Goal: Communication & Community: Answer question/provide support

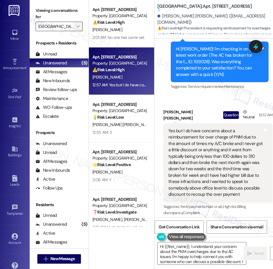
click at [78, 26] on icon "" at bounding box center [77, 26] width 3 height 5
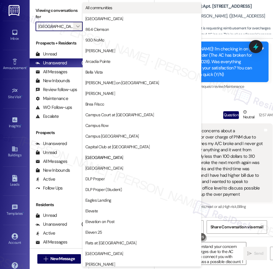
click at [109, 7] on span "All communities" at bounding box center [99, 8] width 27 height 6
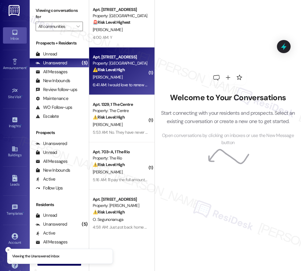
click at [132, 78] on div "[PERSON_NAME]" at bounding box center [120, 77] width 56 height 7
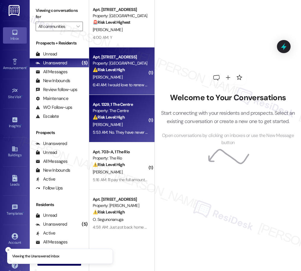
click at [123, 133] on div "5:53 AM: No. They have never come to fix it. And my last work order was filed a…" at bounding box center [190, 132] width 194 height 5
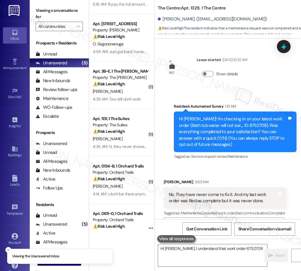
scroll to position [176, 0]
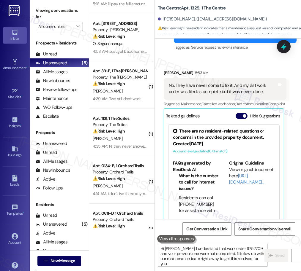
type textarea "Hi Grace, I understand that work order 6752709 and your previous one were not c…"
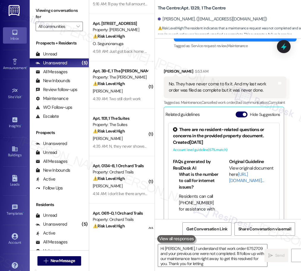
click at [123, 126] on div "Property: The Suites" at bounding box center [120, 125] width 55 height 6
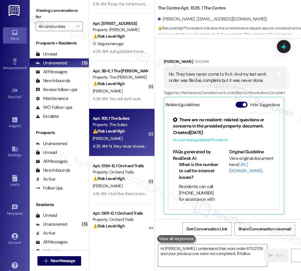
scroll to position [115, 0]
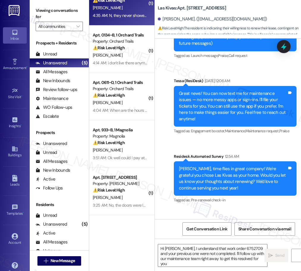
type textarea "Hi Grace, I understand that work order 6752709 and your previous one were not c…"
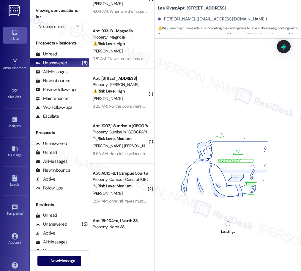
scroll to position [417, 0]
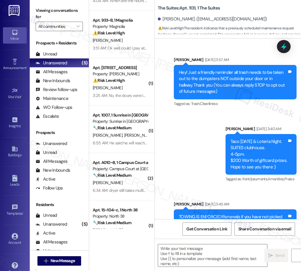
click at [115, 99] on div "( 1 ) Apt. 1131, 1 The Suites Property: The Suites ⚠️ Risk Level: High The resi…" at bounding box center [121, 114] width 65 height 229
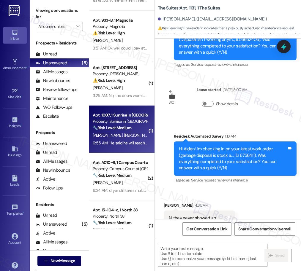
click at [112, 131] on div "🔧 Risk Level: Medium The resident is communicating about a payment update throu…" at bounding box center [120, 128] width 55 height 6
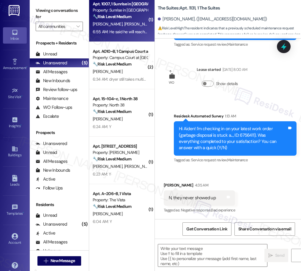
type textarea "Fetching suggested responses. Please feel free to read through the conversation…"
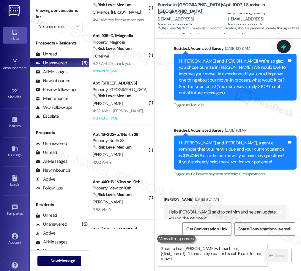
scroll to position [249, 0]
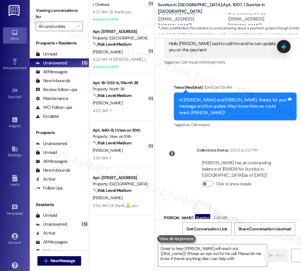
type textarea "Great to hear Jordan will reach out, {{first_name}}! I'll keep an eye out for h…"
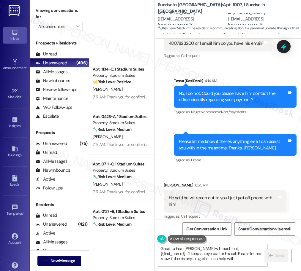
scroll to position [2146, 0]
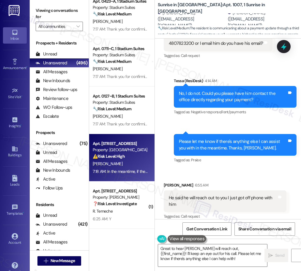
click at [119, 173] on div "7:18 AM: In the meantime, if there's anything else I can assist you with, let m…" at bounding box center [163, 171] width 140 height 5
type textarea "Great to hear Jordan will reach out, {{first_name}}! I'll keep an eye out for h…"
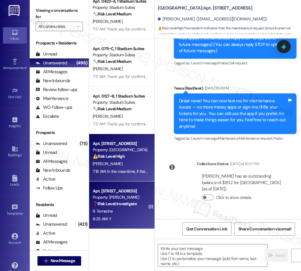
click at [126, 210] on div "R. Temeche" at bounding box center [120, 211] width 56 height 7
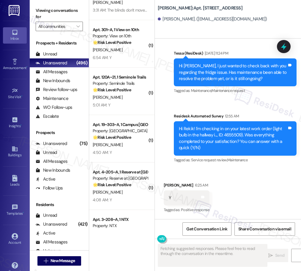
scroll to position [1499, 0]
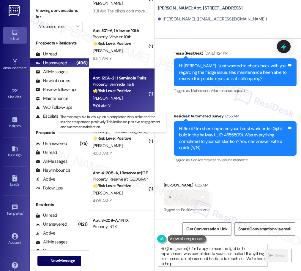
type textarea "Hi {{first_name}}, I'm happy to hear the light bulb replacement was completed t…"
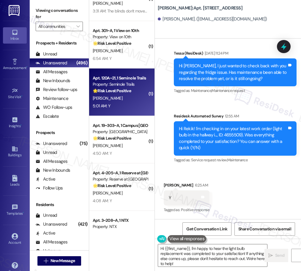
click at [129, 102] on div "C. Mcleroy" at bounding box center [120, 98] width 56 height 7
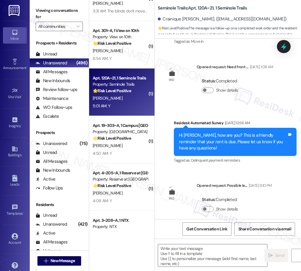
type textarea "Fetching suggested responses. Please feel free to read through the conversation…"
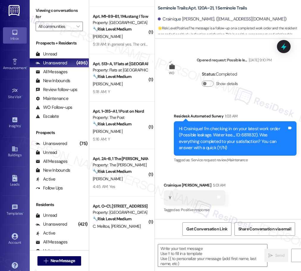
scroll to position [527, 0]
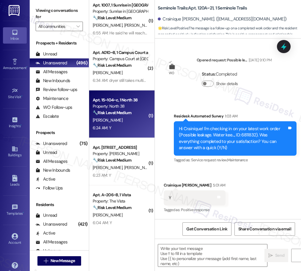
click at [122, 92] on div "Apt. 15~104~c, 1 North 38 Property: North 38 🔧 Risk Level: Medium The resident …" at bounding box center [121, 115] width 65 height 48
click at [123, 71] on div "E. Argentati" at bounding box center [120, 72] width 56 height 7
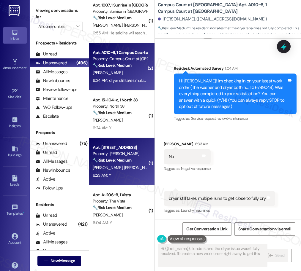
type textarea "Hi {{first_name}}, I understand the dryer issue wasn't fully resolved. I'll cre…"
click at [121, 152] on div "Property: [PERSON_NAME]" at bounding box center [120, 154] width 55 height 6
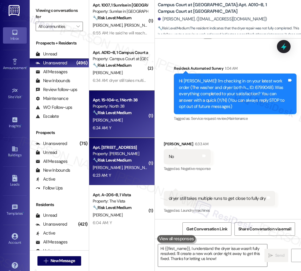
type textarea "Fetching suggested responses. Please feel free to read through the conversation…"
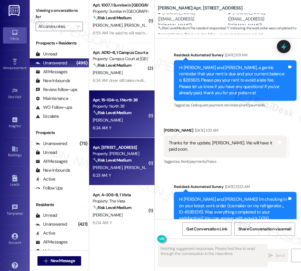
click at [123, 129] on div "6:24 AM: Y 6:24 AM: Y" at bounding box center [120, 127] width 56 height 7
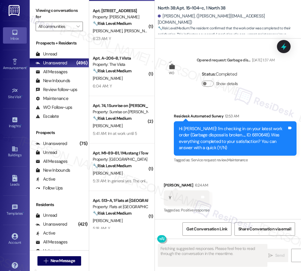
scroll to position [664, 0]
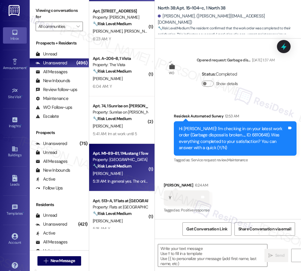
click at [135, 174] on div "C. Olsen" at bounding box center [120, 173] width 56 height 7
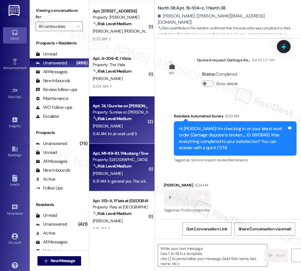
click at [127, 136] on div "5:41 AM: Im at work until 5 5:41 AM: Im at work until 5" at bounding box center [115, 133] width 44 height 5
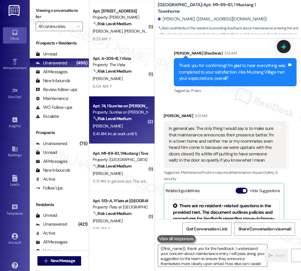
type textarea "{{first_name}}, thank you for the feedback. I understand your concern about mai…"
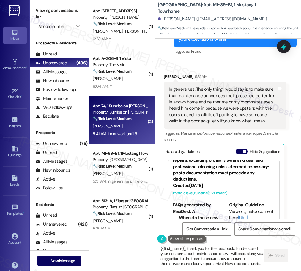
scroll to position [217, 0]
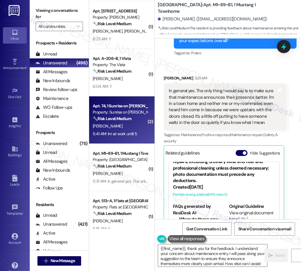
click at [244, 101] on div "In general yes. The only thing I would say is to make sure that maintenance ann…" at bounding box center [223, 107] width 108 height 38
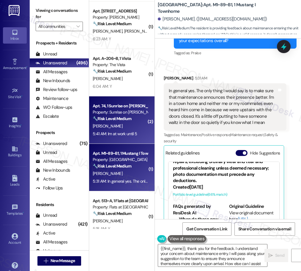
click at [124, 175] on div "C. Olsen" at bounding box center [120, 173] width 56 height 7
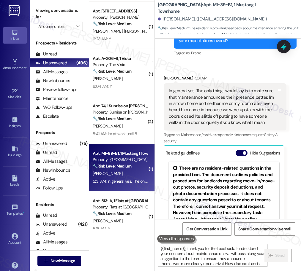
type textarea "{{first_name}}, thank you for the feedback. I understand your concern about mai…"
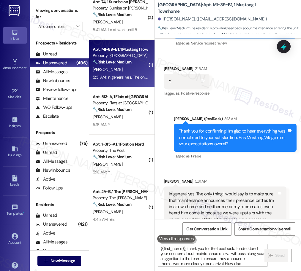
scroll to position [779, 0]
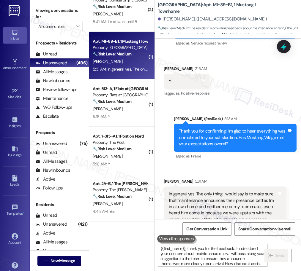
type textarea "{{first_name}}, thank you for the feedback. I understand your concern about mai…"
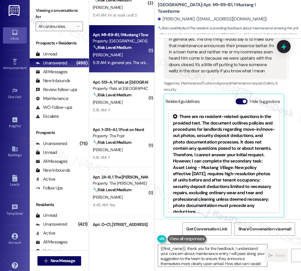
scroll to position [271, 0]
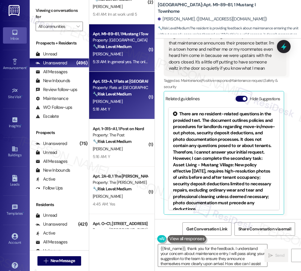
click at [122, 104] on div "R. Wells" at bounding box center [120, 101] width 56 height 7
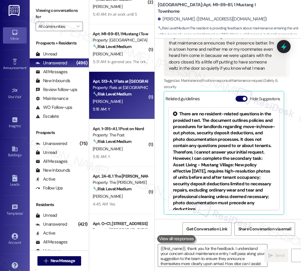
type textarea "Fetching suggested responses. Please feel free to read through the conversation…"
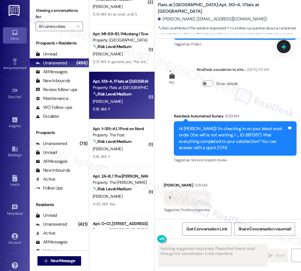
scroll to position [220, 0]
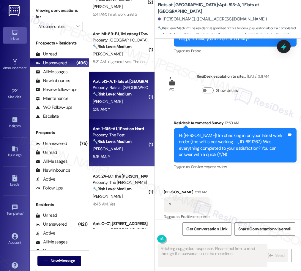
click at [113, 153] on div "5:16 AM: Y 5:16 AM: Y" at bounding box center [120, 156] width 56 height 7
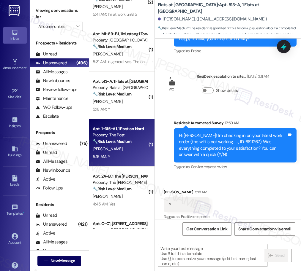
type textarea "Fetching suggested responses. Please feel free to read through the conversation…"
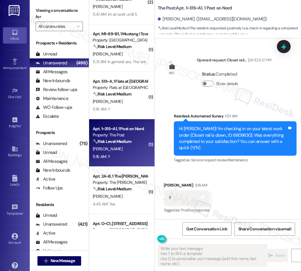
scroll to position [1029, 0]
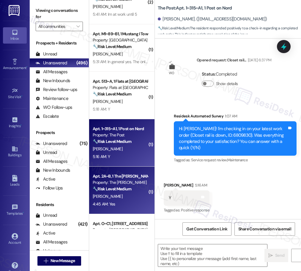
click at [123, 190] on strong "🔧 Risk Level: Medium" at bounding box center [112, 188] width 39 height 5
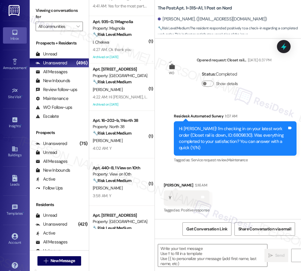
scroll to position [1091, 0]
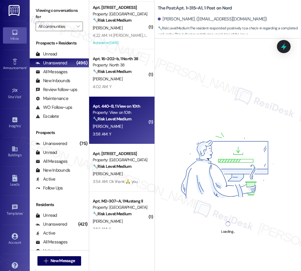
click at [119, 130] on div "A. Brewer" at bounding box center [120, 126] width 56 height 7
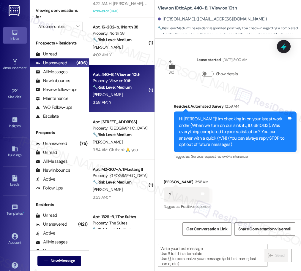
scroll to position [1126, 0]
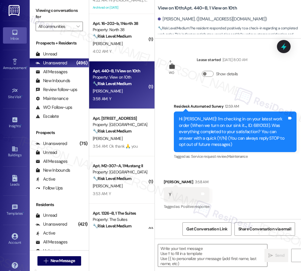
type textarea "Fetching suggested responses. Please feel free to read through the conversation…"
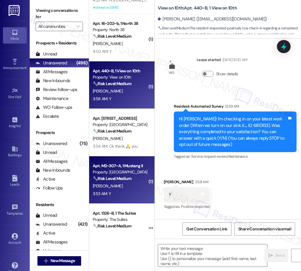
click at [128, 172] on div "Property: Mustang Village" at bounding box center [120, 172] width 55 height 6
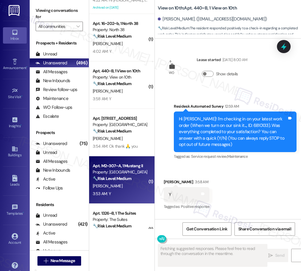
type textarea "Fetching suggested responses. Please feel free to read through the conversation…"
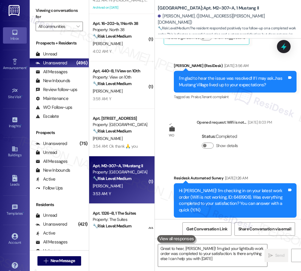
type textarea "Great to hear, Hannah! I'm glad your lightbulb work order was completed to your…"
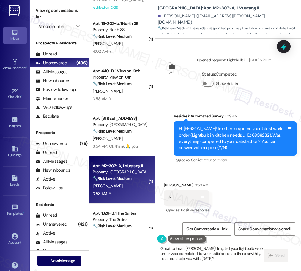
scroll to position [824, 0]
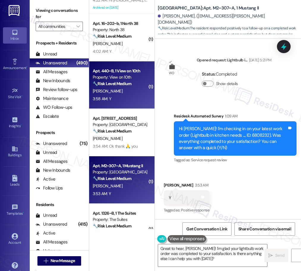
click at [116, 88] on div "A. Brewer" at bounding box center [120, 91] width 56 height 7
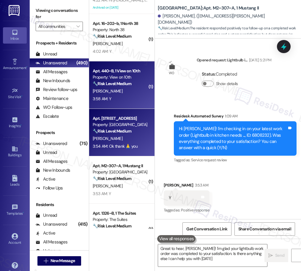
type textarea "Great to hear, Hannah! I'm glad your lightbulb work order was completed to your…"
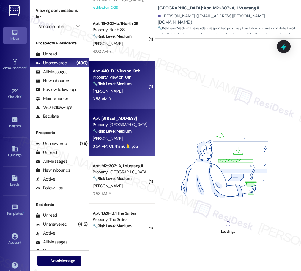
click at [121, 140] on div "M. Brown" at bounding box center [120, 138] width 56 height 7
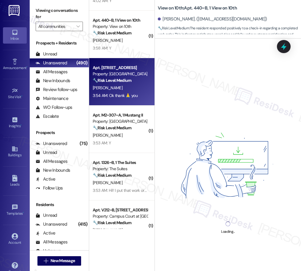
scroll to position [1179, 0]
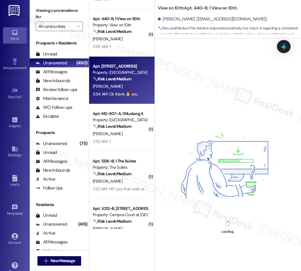
click at [123, 135] on div "( 1 ) Apt. 833~C, 1 4th Street Commons Property: 4th Street Commons 🔧 Risk Leve…" at bounding box center [121, 114] width 65 height 229
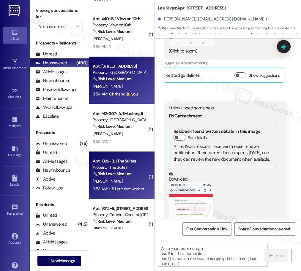
click at [123, 178] on div "Apt. 1326~B, 1 The Suites Property: The Suites 🔧 Risk Level: Medium The residen…" at bounding box center [120, 168] width 56 height 20
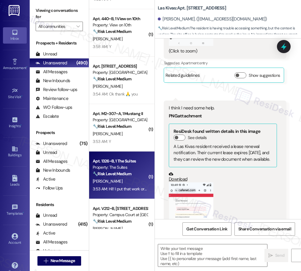
scroll to position [1833, 0]
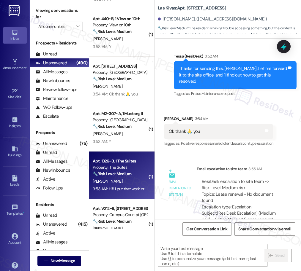
type textarea "Fetching suggested responses. Please feel free to read through the conversation…"
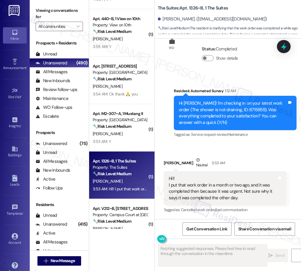
scroll to position [876, 0]
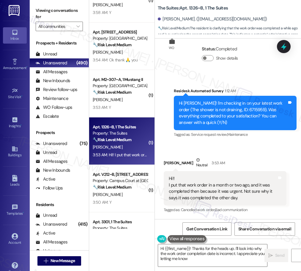
type textarea "Hi {{first_name}}! Thanks for the heads up. I'll look into why the work order c…"
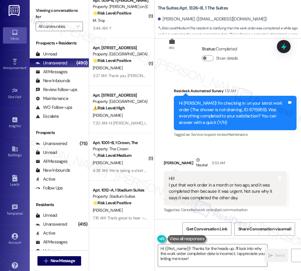
scroll to position [1770, 0]
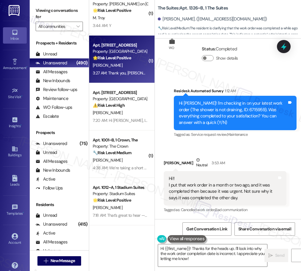
click at [118, 68] on div "Apt. 1202, 6250 S Commerce Ct Property: Palomar 🌟 Risk Level: Positive The resi…" at bounding box center [121, 60] width 65 height 48
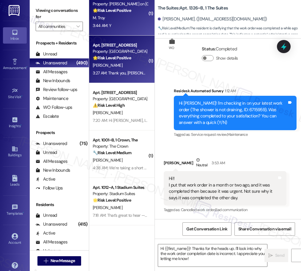
click at [122, 19] on div "M. Troy" at bounding box center [120, 17] width 56 height 7
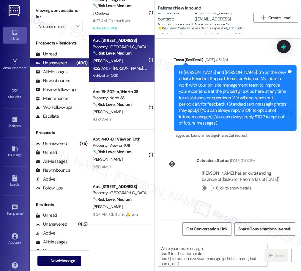
scroll to position [1046, 0]
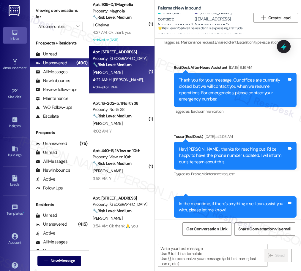
type textarea "Fetching suggested responses. Please feel free to read through the conversation…"
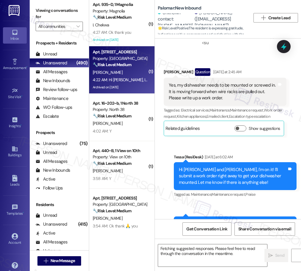
click at [128, 62] on strong "🔧 Risk Level: Medium" at bounding box center [112, 64] width 39 height 5
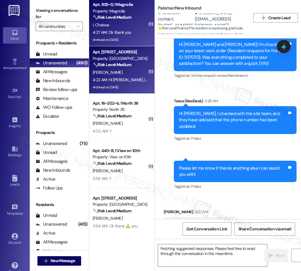
scroll to position [1228, 0]
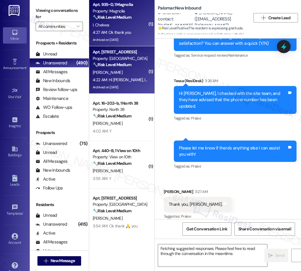
click at [127, 32] on div "4:27 AM: Ok thank you 4:27 AM: Ok thank you" at bounding box center [112, 32] width 38 height 5
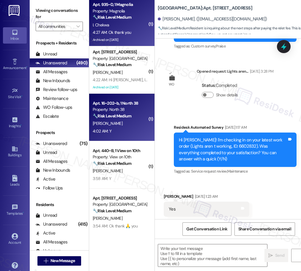
click at [128, 115] on strong "🔧 Risk Level: Medium" at bounding box center [112, 115] width 39 height 5
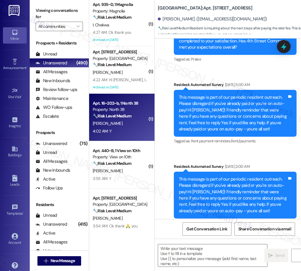
scroll to position [0, 0]
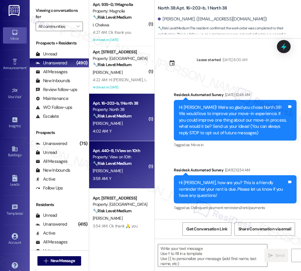
click at [133, 161] on div "🔧 Risk Level: Medium The resident responded positively to a check-in regarding …" at bounding box center [120, 164] width 55 height 6
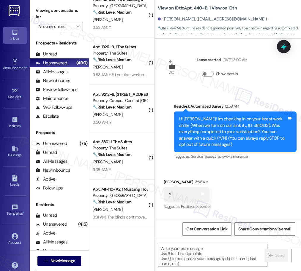
type textarea "Fetching suggested responses. Please feel free to read through the conversation…"
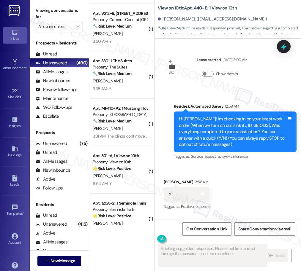
scroll to position [1377, 0]
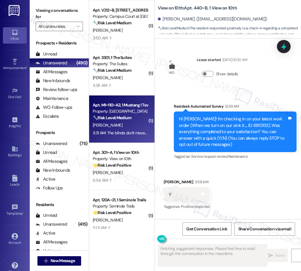
click at [132, 129] on div "A. Madabushi" at bounding box center [120, 125] width 56 height 7
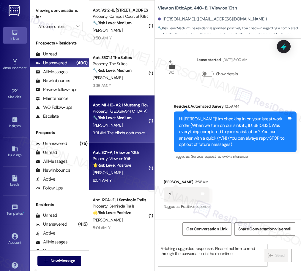
click at [128, 170] on div "A. Devine" at bounding box center [120, 172] width 56 height 7
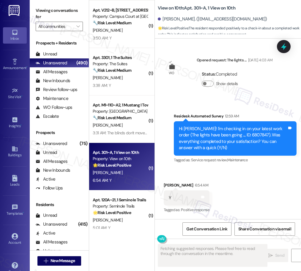
scroll to position [1414, 0]
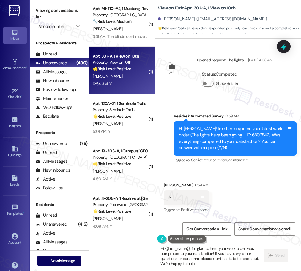
type textarea "Hi {{first_name}}, I'm glad to hear your work order was completed to your satis…"
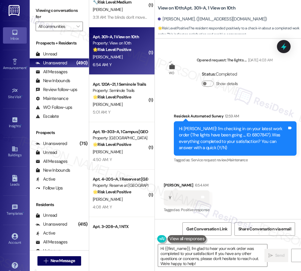
scroll to position [1496, 0]
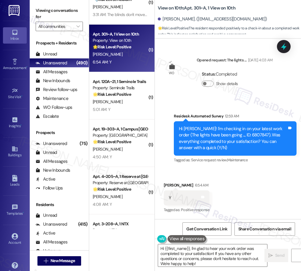
click at [122, 113] on div "( 1 ) Apt. 3301, 1 The Suites Property: The Suites 🔧 Risk Level: Medium The res…" at bounding box center [121, 114] width 65 height 229
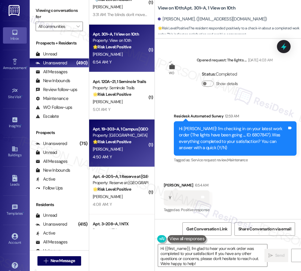
click at [119, 137] on div "Property: Campus Village College Station" at bounding box center [120, 135] width 55 height 6
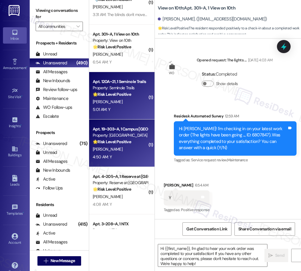
type textarea "Fetching suggested responses. Please feel free to read through the conversation…"
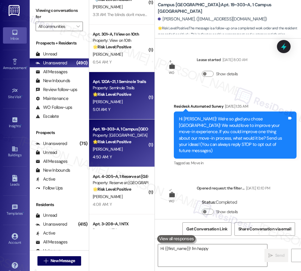
type textarea "Hi {{first_name}}! I'm happy"
click at [120, 106] on div "5:01 AM: Y 5:01 AM: Y" at bounding box center [120, 109] width 56 height 7
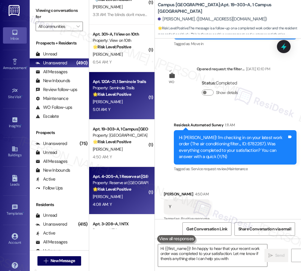
type textarea "Hi {{first_name}}! I'm happy to hear that your recent work order was completed …"
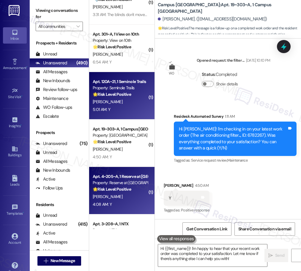
click at [119, 174] on div "Apt. 4~205~A, 1 Reserve at San Antonio" at bounding box center [120, 177] width 55 height 6
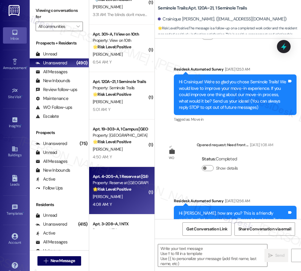
click at [121, 206] on div "4:08 AM: Y 4:08 AM: Y" at bounding box center [120, 204] width 56 height 7
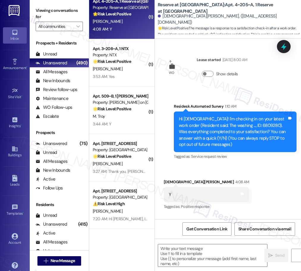
scroll to position [1699, 0]
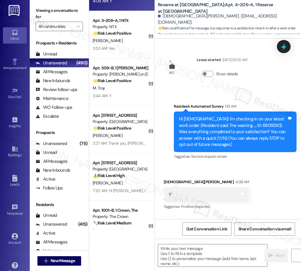
type textarea "Fetching suggested responses. Please feel free to read through the conversation…"
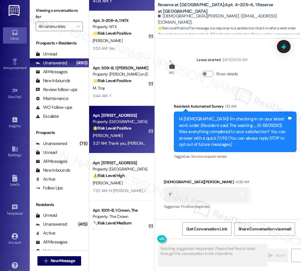
click at [132, 143] on div "3:27 AM: Thank you, AI Tessa. 3:27 AM: Thank you, AI Tessa." at bounding box center [125, 143] width 65 height 5
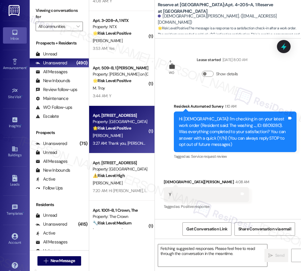
click at [128, 169] on div "Property: [GEOGRAPHIC_DATA]" at bounding box center [120, 169] width 55 height 6
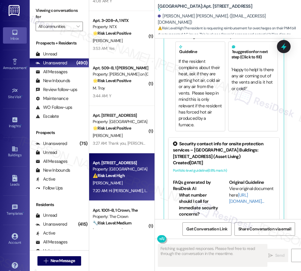
scroll to position [518, 0]
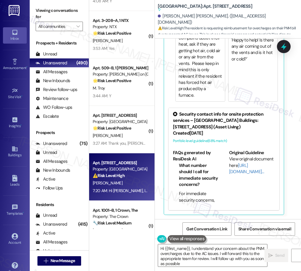
type textarea "Hi {{first_name}}, I understand your concern about the PNM overcharges due to t…"
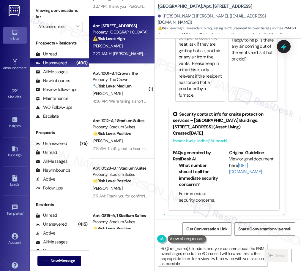
scroll to position [1906, 0]
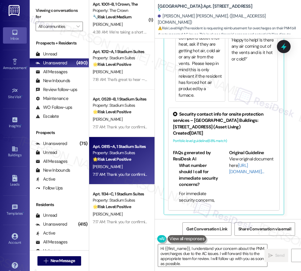
click at [129, 154] on div "Property: Stadium Suites" at bounding box center [120, 153] width 55 height 6
click at [129, 124] on div "7:17 AM: Thank you for confirming! I’m glad to hear everything was completed to…" at bounding box center [120, 127] width 56 height 7
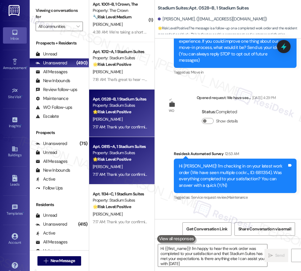
type textarea "Hi {{first_name}}! I'm happy to hear the work order was completed to your satis…"
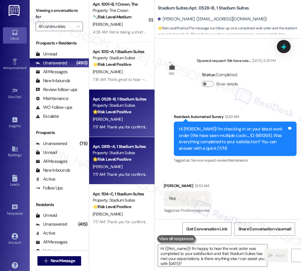
click at [133, 157] on div "🌟 Risk Level: Positive The resident responded positively to a check-in regardin…" at bounding box center [120, 159] width 55 height 6
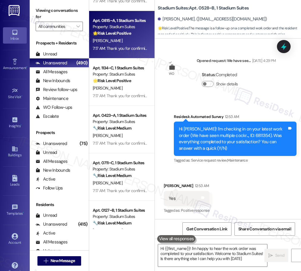
type textarea "Hi {{first_name}}! I'm happy to hear the work order was completed to your satis…"
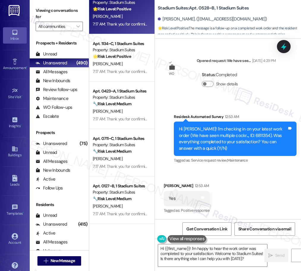
scroll to position [2146, 0]
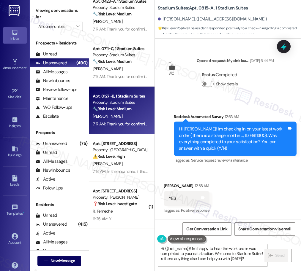
click at [118, 113] on div "D. Ratliff" at bounding box center [120, 116] width 56 height 7
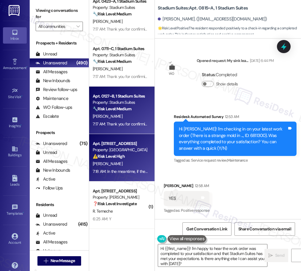
type textarea "Fetching suggested responses. Please feel free to read through the conversation…"
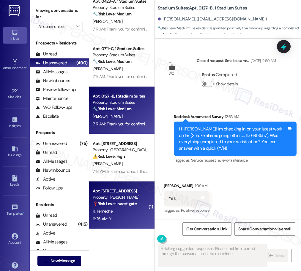
click at [124, 188] on div "Apt. 10224, 12330 Research Road" at bounding box center [120, 191] width 55 height 6
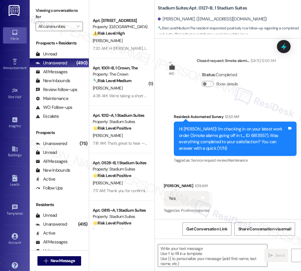
type textarea "Fetching suggested responses. Please feel free to read through the conversation…"
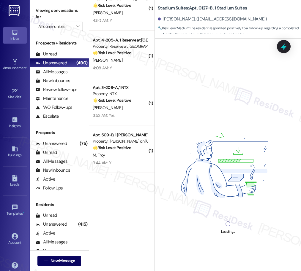
scroll to position [1503, 0]
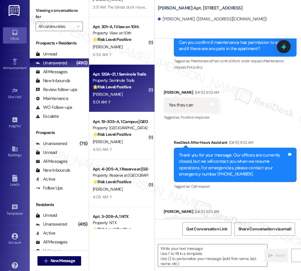
click at [124, 101] on div "5:01 AM: Y 5:01 AM: Y" at bounding box center [120, 102] width 56 height 7
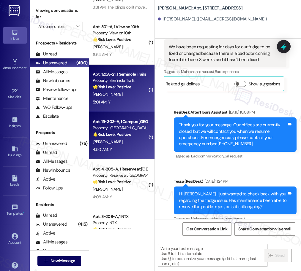
scroll to position [1804, 0]
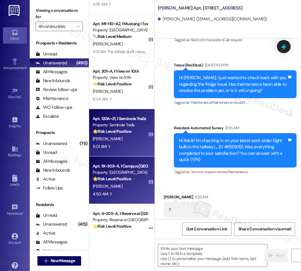
type textarea "Fetching suggested responses. Please feel free to read through the conversation…"
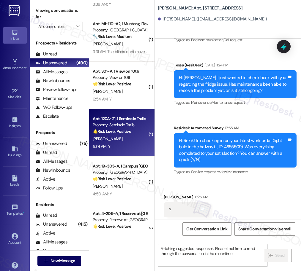
scroll to position [0, 0]
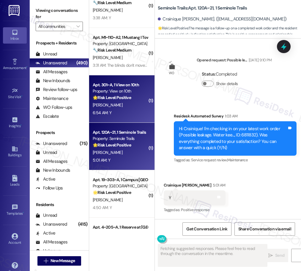
click at [137, 115] on div "6:54 AM: Y 6:54 AM: Y" at bounding box center [120, 112] width 56 height 7
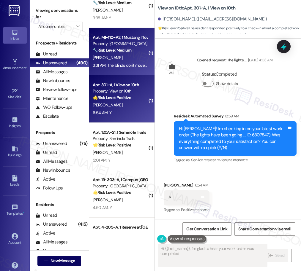
type textarea "Hi {{first_name}}, I'm glad to hear your work order was completed to"
click at [127, 59] on div "A. Madabushi" at bounding box center [120, 57] width 56 height 7
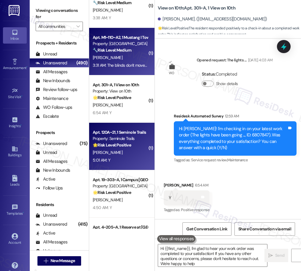
type textarea "Hi {{first_name}}, I'm glad to hear your work order was completed to your satis…"
click at [123, 139] on div "Property: Seminole Trails" at bounding box center [120, 139] width 55 height 6
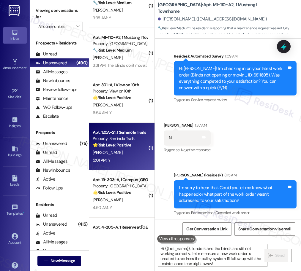
type textarea "Fetching suggested responses. Please feel free to read through the conversation…"
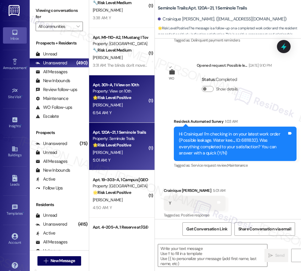
click at [108, 81] on div "Apt. 301~A, 1 View on 10th Property: View on 10th 🌟 Risk Level: Positive The re…" at bounding box center [120, 91] width 56 height 20
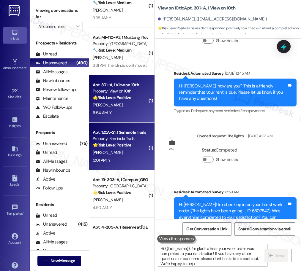
type textarea "Hi {{first_name}}, I'm glad to hear your work order was completed to your satis…"
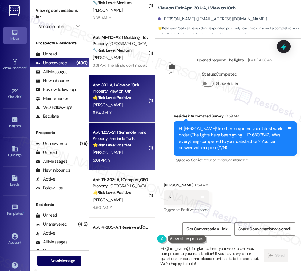
scroll to position [235, 0]
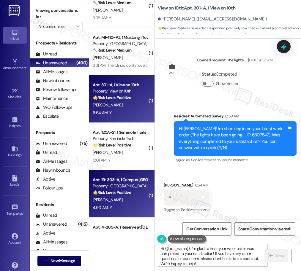
click at [121, 182] on div "Apt. 19~303~A, 1 Campus Village College Station" at bounding box center [120, 180] width 55 height 6
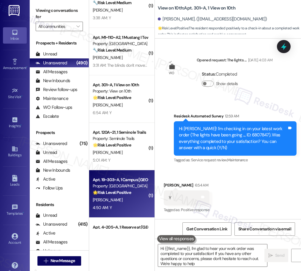
type textarea "Hi {{first_name}}, I'm glad to hear your work order was completed to your satis…"
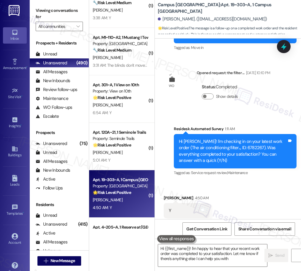
type textarea "Hi {{first_name}}! I'm happy to hear that your recent work order was completed …"
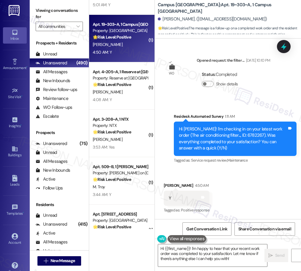
scroll to position [1602, 0]
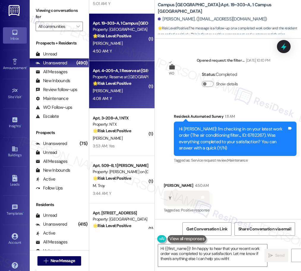
click at [115, 95] on div "4:08 AM: Y 4:08 AM: Y" at bounding box center [120, 98] width 56 height 7
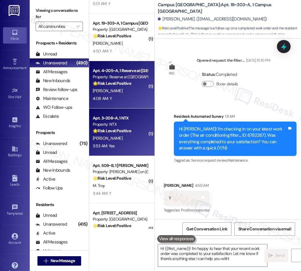
type textarea "Fetching suggested responses. Please feel free to read through the conversation…"
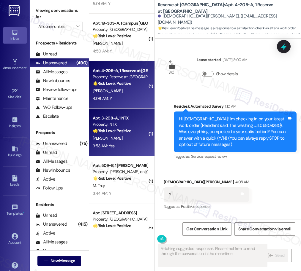
click at [120, 134] on div "Apt. 3~208~A, 1 NTX Property: NTX 🌟 Risk Level: Positive The message is a follo…" at bounding box center [120, 125] width 56 height 20
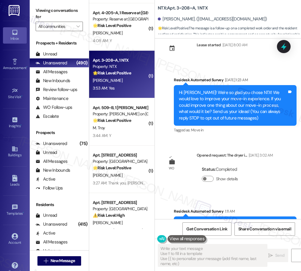
scroll to position [1664, 0]
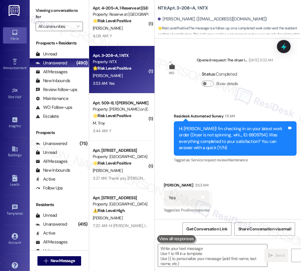
click at [131, 128] on div "3:44 AM: Y 3:44 AM: Y" at bounding box center [120, 130] width 56 height 7
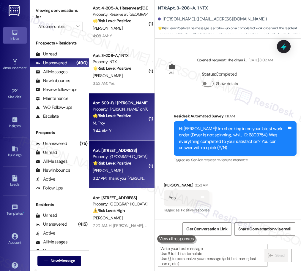
type textarea "Fetching suggested responses. Please feel free to read through the conversation…"
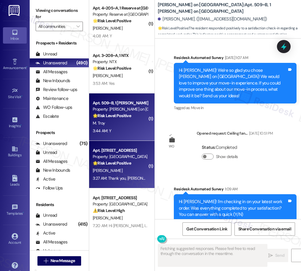
click at [130, 162] on strong "🌟 Risk Level: Positive" at bounding box center [112, 163] width 38 height 5
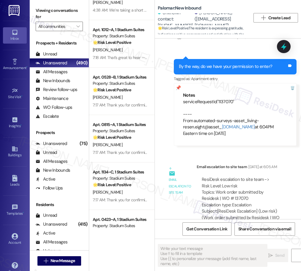
scroll to position [1044, 0]
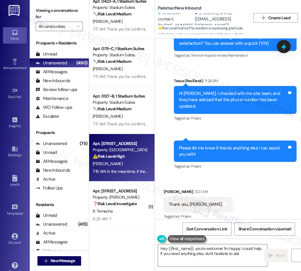
type textarea "Hey {{first_name}}, you're welcome! I'm happy I could help. If you need anythin…"
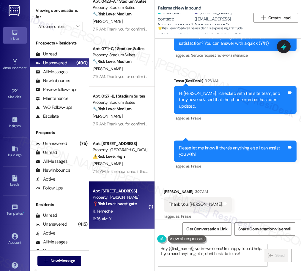
click at [129, 209] on div "R. Temeche" at bounding box center [120, 211] width 56 height 7
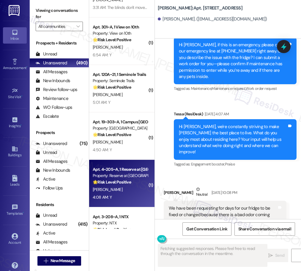
scroll to position [1503, 0]
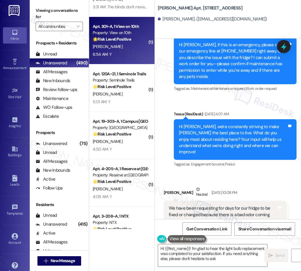
type textarea "Hi {{first_name}}! I'm glad to hear the light bulb replacement was completed to…"
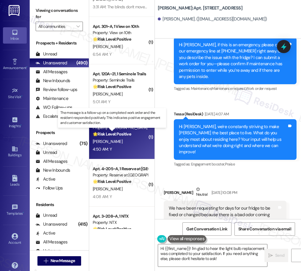
click at [120, 136] on strong "🌟 Risk Level: Positive" at bounding box center [112, 134] width 38 height 5
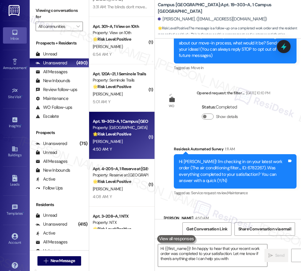
type textarea "Hi {{first_name}}! I'm happy to hear that your recent work order was completed …"
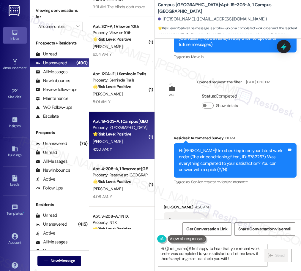
scroll to position [128, 0]
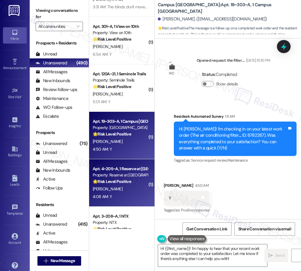
click at [129, 171] on div "Apt. 4~205~A, 1 Reserve at San Antonio" at bounding box center [120, 169] width 55 height 6
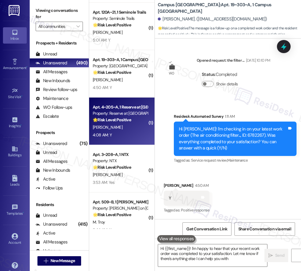
type textarea "Hi {{first_name}}! I'm happy to hear that your recent work order was completed …"
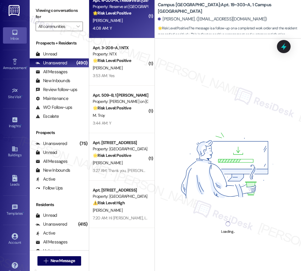
scroll to position [1676, 0]
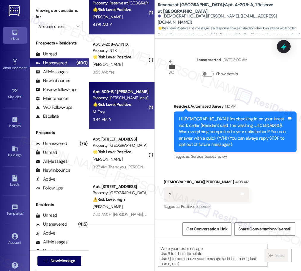
drag, startPoint x: 131, startPoint y: 105, endPoint x: 130, endPoint y: 102, distance: 3.4
click at [130, 102] on div "🌟 Risk Level: Positive The resident responded positively to a satisfaction chec…" at bounding box center [120, 105] width 55 height 6
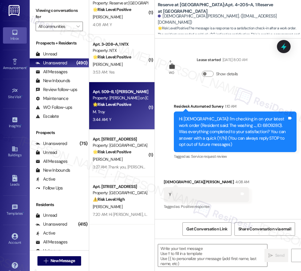
click at [123, 78] on div "Apt. 3~208~A, 1 NTX Property: NTX 🌟 Risk Level: Positive The message is a follo…" at bounding box center [121, 59] width 65 height 48
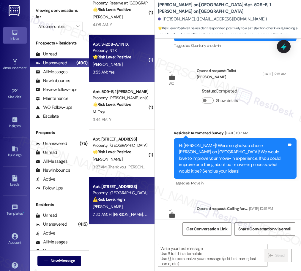
click at [113, 181] on div "Apt. 9A3, 8200 Bridge Blvd SW Property: Crescent Ridge ⚠️ Risk Level: High The …" at bounding box center [121, 201] width 65 height 48
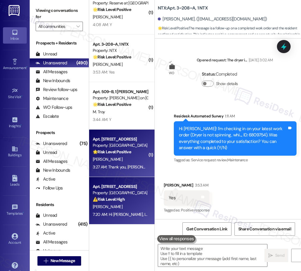
drag, startPoint x: 117, startPoint y: 157, endPoint x: 115, endPoint y: 151, distance: 7.0
click at [115, 151] on div "Apt. 1202, 6250 S Commerce Ct Property: Palomar 🌟 Risk Level: Positive The resi…" at bounding box center [121, 154] width 65 height 48
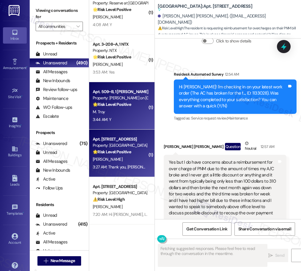
scroll to position [305, 0]
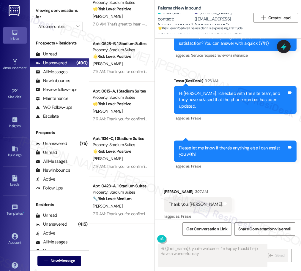
type textarea "Hi {{first_name}}, you're welcome! I'm happy I could help. Have a wonderful day!"
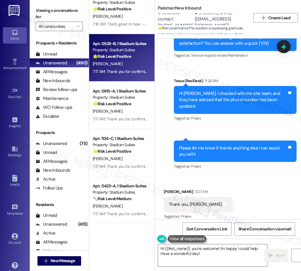
click at [100, 72] on div "7:17 AM: Thank you for confirming! I’m glad to hear everything was completed to…" at bounding box center [220, 71] width 254 height 5
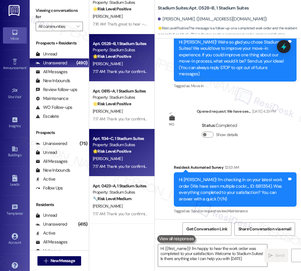
type textarea "Hi {{first_name}}! I'm happy to hear the work order was completed to your satis…"
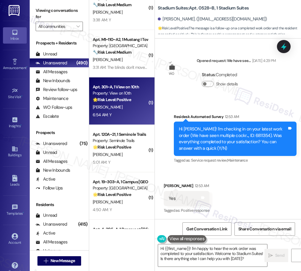
click at [122, 111] on div "6:54 AM: Y 6:54 AM: Y" at bounding box center [120, 114] width 56 height 7
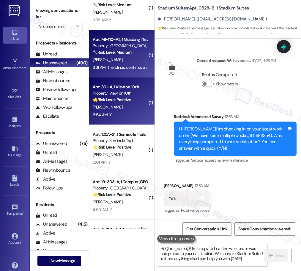
type textarea "Hi {{first_name}}! I'm happy to hear the work order was completed to your satis…"
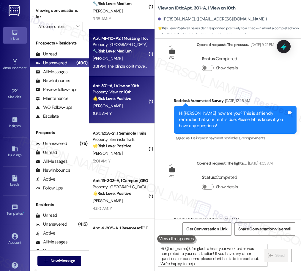
type textarea "Hi {{first_name}}, I'm glad to hear your work order was completed to your satis…"
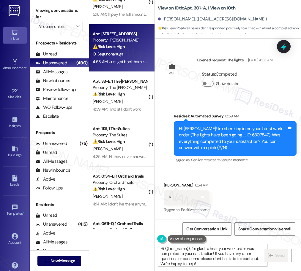
click at [125, 55] on div "O. Segunonanuga" at bounding box center [120, 53] width 56 height 7
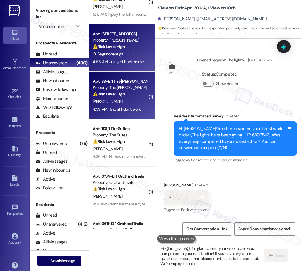
type textarea "Hi {{first_name}}, I'm glad to hear your work order was completed to your satis…"
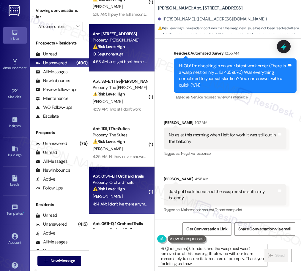
type textarea "Hi {{first_name}}, I understand the wasp nest wasn't removed as of this morning…"
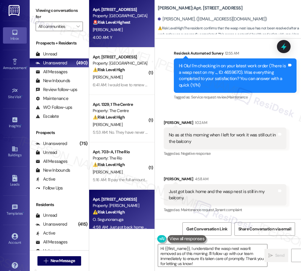
click at [142, 40] on div "4:00 AM: Y 4:00 AM: Y" at bounding box center [120, 37] width 56 height 7
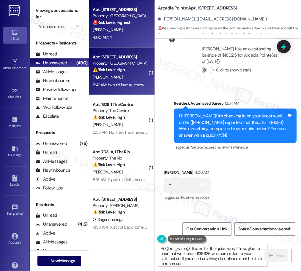
type textarea "Hi {{first_name}}, thanks for the quick reply! I'm so glad to hear that work or…"
click at [124, 70] on strong "⚠️ Risk Level: High" at bounding box center [109, 69] width 32 height 5
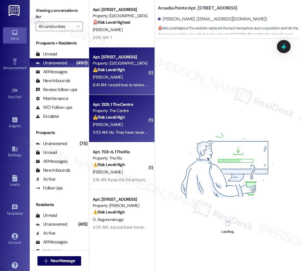
click at [122, 117] on strong "⚠️ Risk Level: High" at bounding box center [109, 117] width 32 height 5
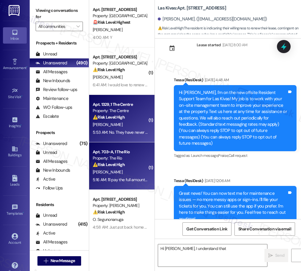
type textarea "Hi Grace, I understand that"
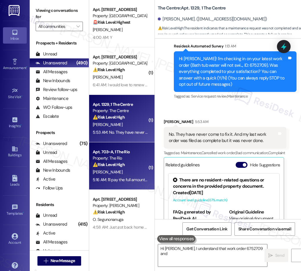
click at [123, 150] on div "Apt. 703~A, 1 The Rio" at bounding box center [120, 152] width 55 height 6
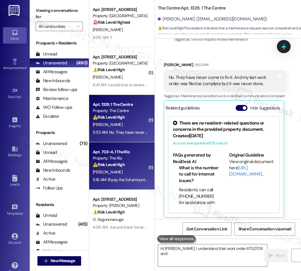
scroll to position [127, 0]
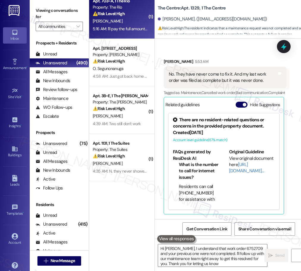
type textarea "Hi Grace, I understand that work order 6752709 and your previous one were not c…"
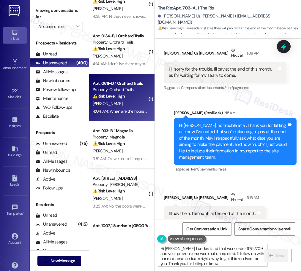
scroll to position [615, 0]
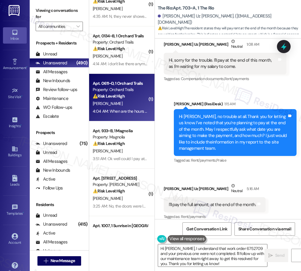
click at [129, 114] on div "4:04 AM: When are the hours of operation so I know when I can make a call 4:04 …" at bounding box center [120, 111] width 56 height 7
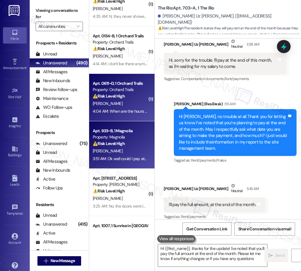
type textarea "Hi {{first_name}}, thanks for the update! I've noted that you'll pay the full a…"
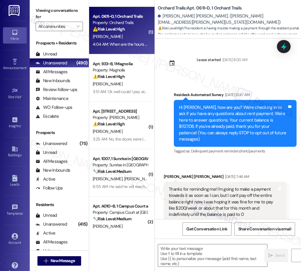
scroll to position [375, 0]
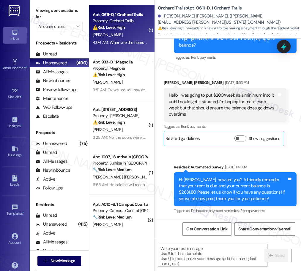
type textarea "Fetching suggested responses. Please feel free to read through the conversation…"
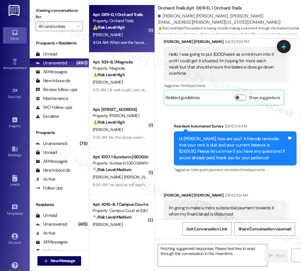
click at [129, 132] on div "( 1 ) Apt. 1131, 1 The Suites Property: The Suites ⚠️ Risk Level: High The resi…" at bounding box center [121, 114] width 65 height 229
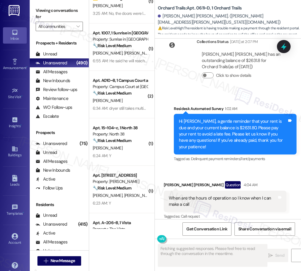
scroll to position [501, 0]
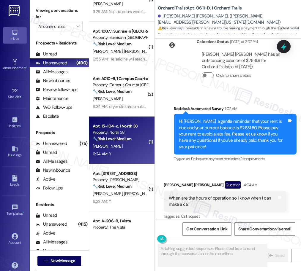
click at [106, 146] on div "S. Allen" at bounding box center [120, 146] width 56 height 7
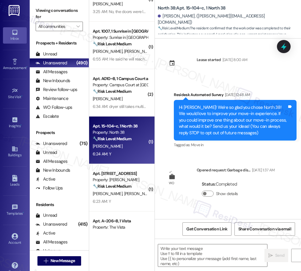
scroll to position [58, 0]
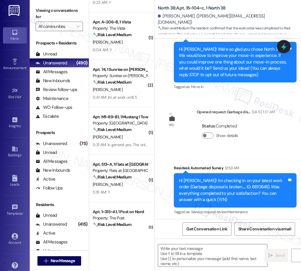
type textarea "Fetching suggested responses. Please feel free to read through the conversation…"
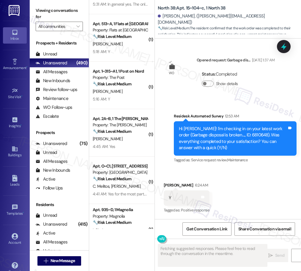
scroll to position [855, 0]
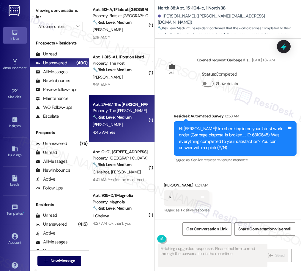
click at [132, 127] on div "L. Parra" at bounding box center [120, 124] width 56 height 7
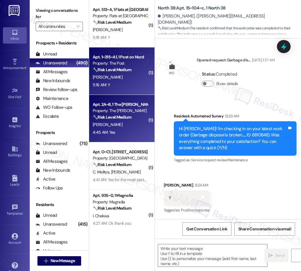
type textarea "Fetching suggested responses. Please feel free to read through the conversation…"
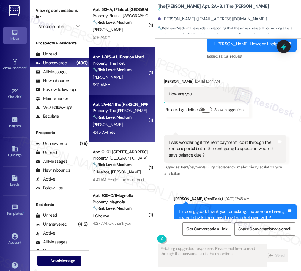
click at [135, 81] on div "5:16 AM: Y 5:16 AM: Y" at bounding box center [120, 84] width 56 height 7
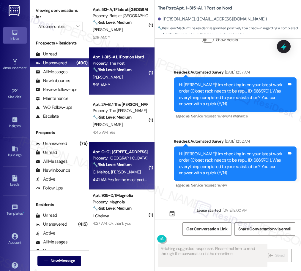
click at [131, 158] on div "Property: Lakeview Oaks" at bounding box center [120, 158] width 55 height 6
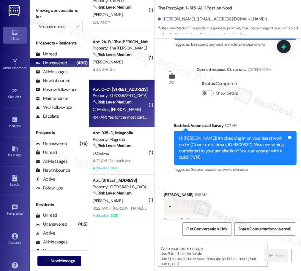
scroll to position [0, 0]
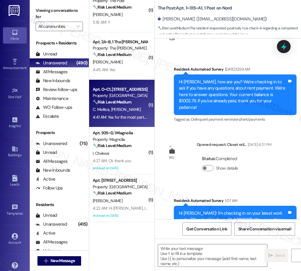
type textarea "Fetching suggested responses. Please feel free to read through the conversation…"
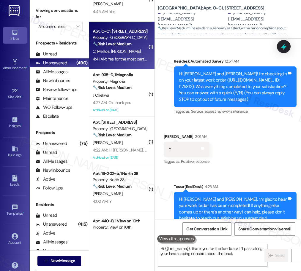
scroll to position [982, 0]
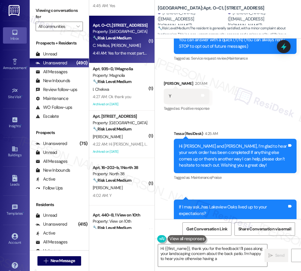
click at [118, 107] on div "( 1 ) Apt. 1~315~A1, 1 Post on Nord Property: The Post 🔧 Risk Level: Medium The…" at bounding box center [121, 114] width 65 height 229
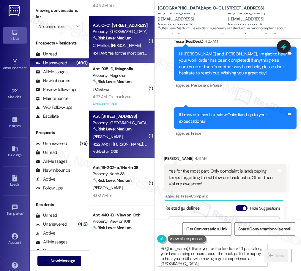
type textarea "Hi {{first_name}}, thank you for the feedback! I'll pass along your landscaping…"
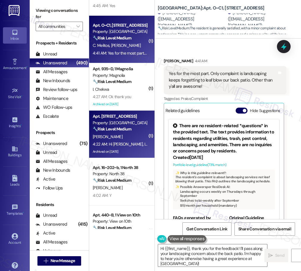
click at [124, 124] on div "Property: 4th Street Commons" at bounding box center [120, 123] width 55 height 6
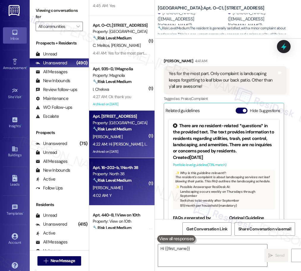
scroll to position [289, 0]
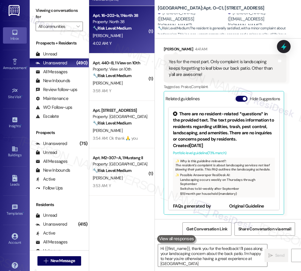
type textarea "Hi {{first_name}}, thank you for the feedback! I'll pass along your landscaping…"
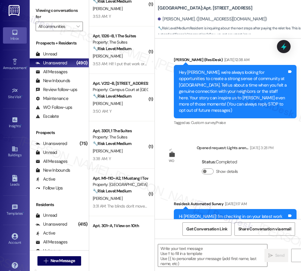
type textarea "Fetching suggested responses. Please feel free to read through the conversation…"
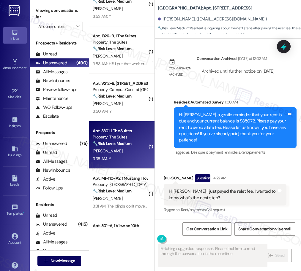
click at [130, 146] on div "🔧 Risk Level: Medium The resident responded 'Y' to confirm that the work order …" at bounding box center [120, 144] width 55 height 6
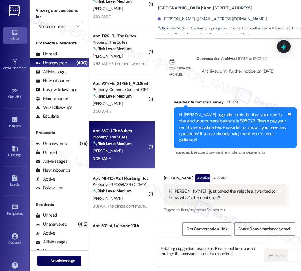
click at [118, 108] on div "3:50 AM: Y 3:50 AM: Y" at bounding box center [120, 111] width 56 height 7
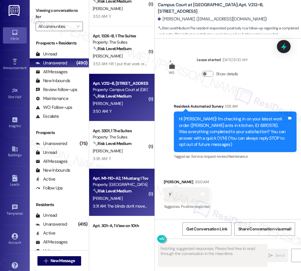
click at [126, 181] on div "Apt. M1~110~A2, 1 Mustang I Townhome" at bounding box center [120, 178] width 55 height 6
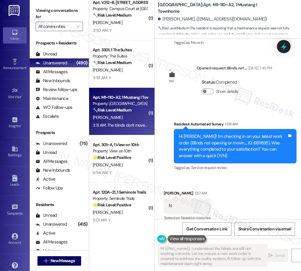
type textarea "Hi {{first_name}}, I understand the blinds are still not working correctly. Let…"
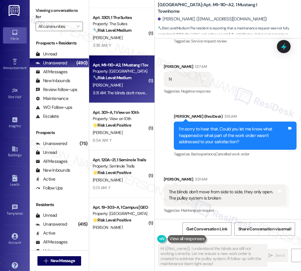
click at [124, 149] on div "( 1 ) Apt. 1326~B, 1 The Suites Property: The Suites 🔧 Risk Level: Medium The r…" at bounding box center [121, 114] width 65 height 229
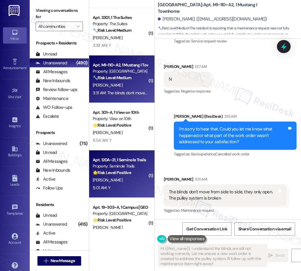
click at [125, 173] on strong "🌟 Risk Level: Positive" at bounding box center [112, 172] width 38 height 5
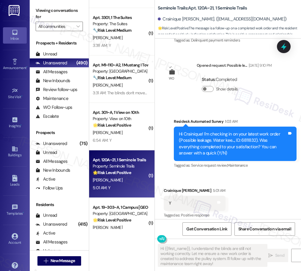
type textarea "Fetching suggested responses. Please feel free to read through the conversation…"
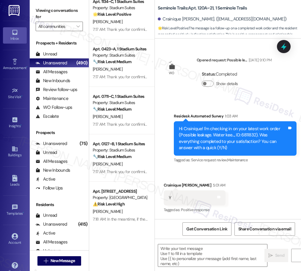
click at [117, 135] on div "Apt. 0815~A, 1 Stadium Suites Property: Stadium Suites 🌟 Risk Level: Positive T…" at bounding box center [121, 114] width 65 height 229
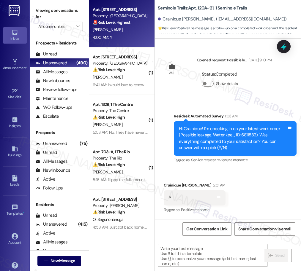
click at [121, 41] on div "4:00 AM: Y 4:00 AM: Y" at bounding box center [120, 37] width 56 height 7
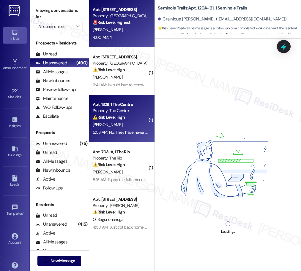
drag, startPoint x: 127, startPoint y: 106, endPoint x: 128, endPoint y: 98, distance: 8.1
click at [128, 98] on div "Apt. 1329, 1 The Centre Property: The Centre ⚠️ Risk Level: High The resident i…" at bounding box center [121, 119] width 65 height 48
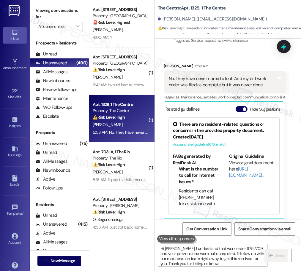
type textarea "Hi Grace, I understand that work order 6752709 and your previous one were not c…"
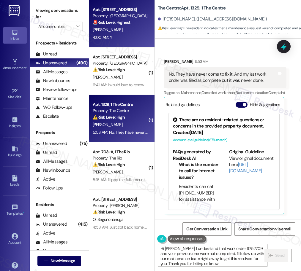
click at [130, 37] on div "4:00 AM: Y 4:00 AM: Y" at bounding box center [120, 37] width 56 height 7
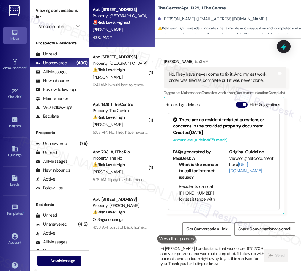
type textarea "Hi Grace, I understand that work order 6752709 and your previous one were not c…"
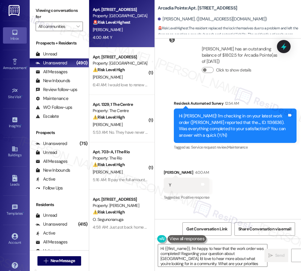
type textarea "Hi {{first_name}}, I'm happy to hear that the work order was completed! Regardi…"
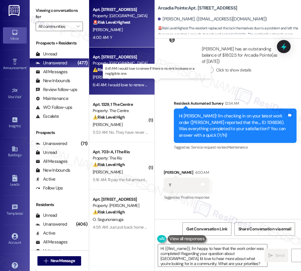
click at [107, 84] on div "6:41 AM: I would love to renew if there is no rent increase or a negligible one…" at bounding box center [157, 84] width 129 height 5
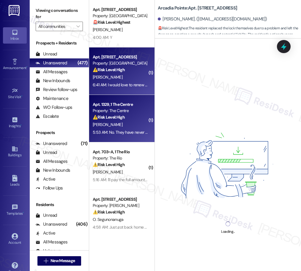
click at [126, 115] on div "⚠️ Risk Level: High The resident indicates that a maintenance request was not c…" at bounding box center [120, 117] width 55 height 6
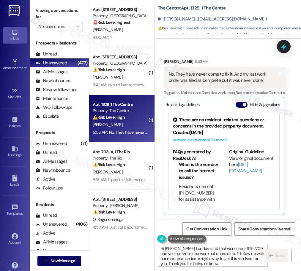
type textarea "Hi Grace, I understand that work order 6752709 and your previous one were not c…"
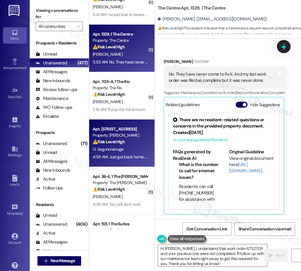
scroll to position [73, 0]
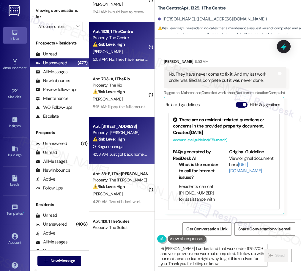
click at [121, 143] on div "O. Segunonanuga" at bounding box center [120, 146] width 56 height 7
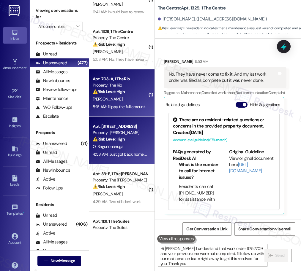
type textarea "Hi Grace, I understand that work order 6752709 and your previous one were not c…"
click at [127, 102] on div "[PERSON_NAME]" at bounding box center [120, 99] width 56 height 7
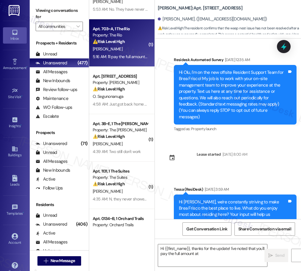
scroll to position [124, 0]
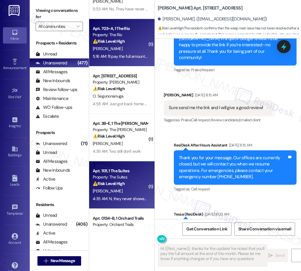
type textarea "Hi {{first_name}}, thanks for the update! I've noted that you'll pay the full a…"
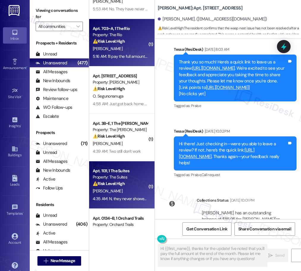
scroll to position [615, 0]
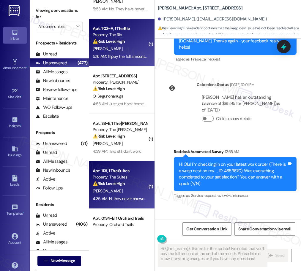
click at [126, 187] on div "Apt. 1131, 1 The Suites Property: The Suites ⚠️ Risk Level: High The resident i…" at bounding box center [120, 177] width 56 height 20
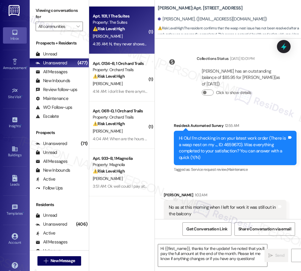
type textarea "Fetching suggested responses. Please feel free to read through the conversation…"
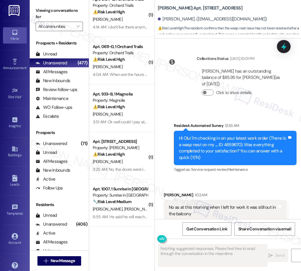
scroll to position [378, 0]
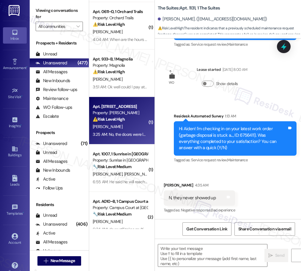
type textarea "Fetching suggested responses. Please feel free to read through the conversation…"
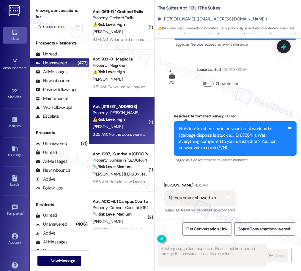
click at [121, 121] on strong "⚠️ Risk Level: High" at bounding box center [109, 119] width 32 height 5
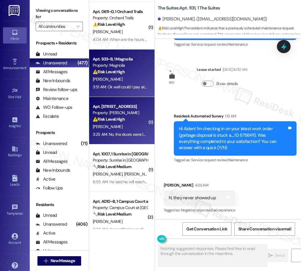
click at [118, 90] on div "3:51 AM: Ok well could I pay at the end of the month when my stipend deposit in…" at bounding box center [120, 86] width 56 height 7
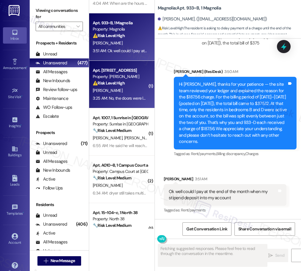
scroll to position [414, 0]
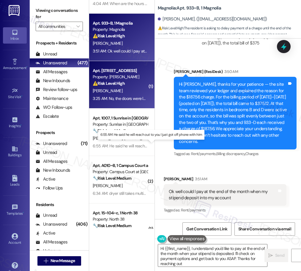
type textarea "Hi {{first_name}}, I understand you'd like to pay at the end of the month when …"
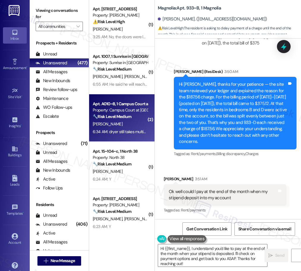
scroll to position [478, 0]
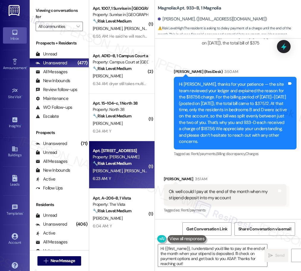
click at [125, 163] on strong "🔧 Risk Level: Medium" at bounding box center [112, 163] width 39 height 5
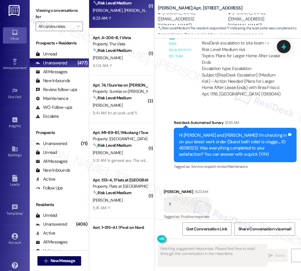
scroll to position [776, 0]
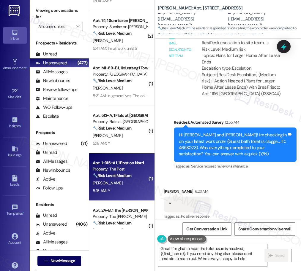
type textarea "Great! I'm glad to hear the toilet issue is resolved, {{first_name}}. If you ne…"
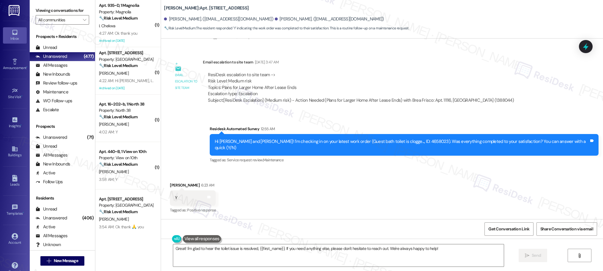
scroll to position [553, 0]
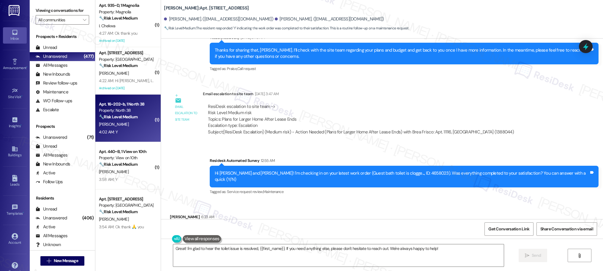
click at [127, 113] on div "Property: North 38" at bounding box center [126, 110] width 55 height 6
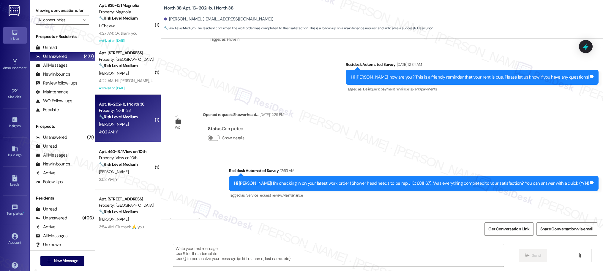
type textarea "Fetching suggested responses. Please feel free to read through the conversation…"
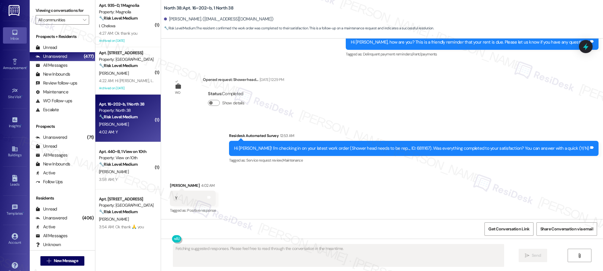
scroll to position [122, 0]
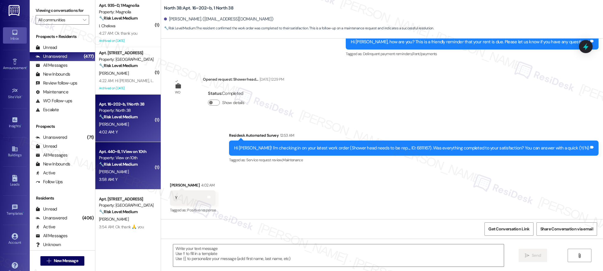
click at [115, 183] on div "3:58 AM: Y 3:58 AM: Y" at bounding box center [126, 179] width 56 height 7
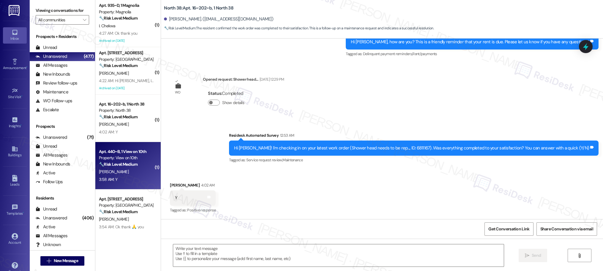
type textarea "Fetching suggested responses. Please feel free to read through the conversation…"
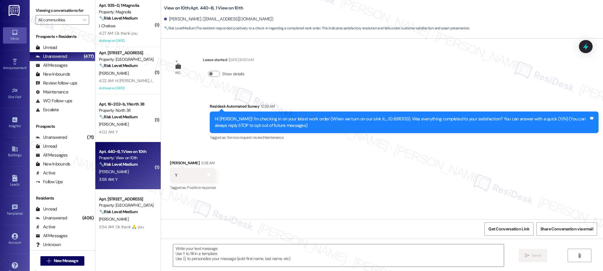
type textarea "Fetching suggested responses. Please feel free to read through the conversation…"
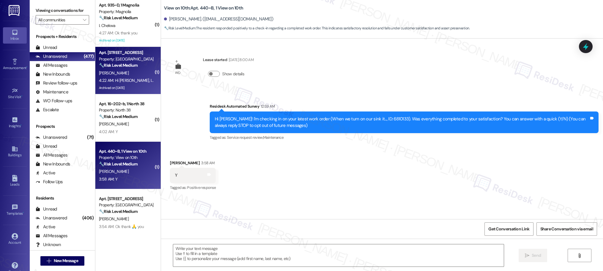
click at [131, 81] on div "4:22 AM: Hi Sarah, I just payed the relet fee. I wanted to know what's the next…" at bounding box center [180, 80] width 162 height 5
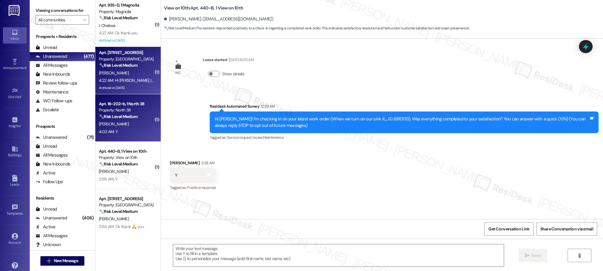
type textarea "Fetching suggested responses. Please feel free to read through the conversation…"
click at [134, 115] on div "🔧 Risk Level: Medium The resident confirmed the work order was completed to the…" at bounding box center [126, 117] width 55 height 6
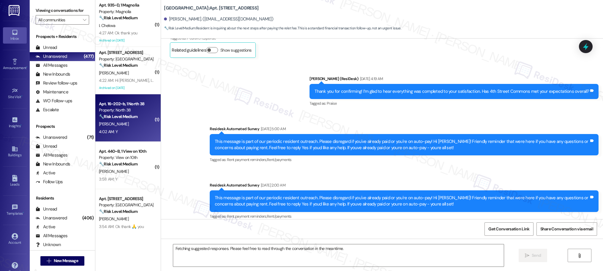
scroll to position [0, 0]
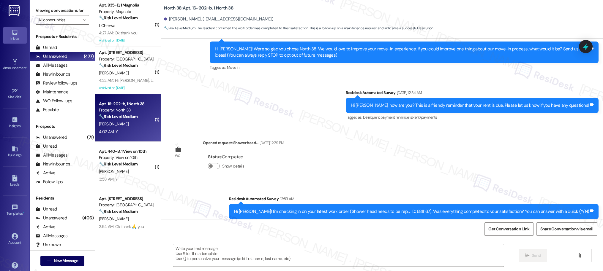
type textarea "Fetching suggested responses. Please feel free to read through the conversation…"
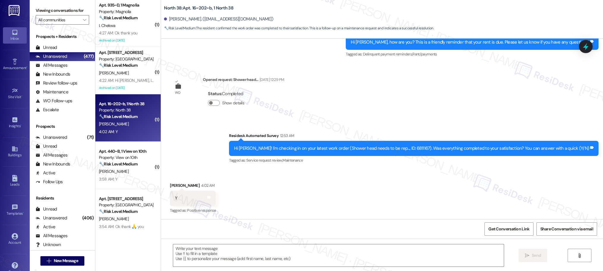
scroll to position [122, 0]
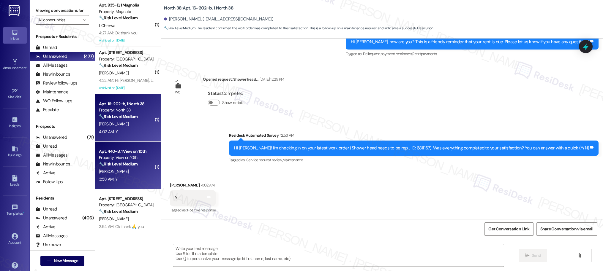
click at [118, 157] on div "Property: View on 10th" at bounding box center [126, 158] width 55 height 6
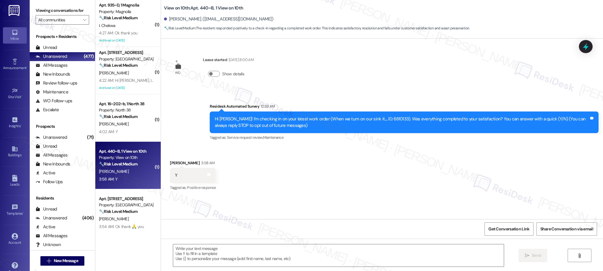
type textarea "Fetching suggested responses. Please feel free to read through the conversation…"
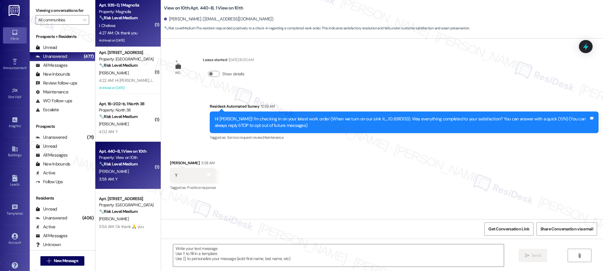
click at [127, 26] on div "I. Chekwa" at bounding box center [126, 25] width 56 height 7
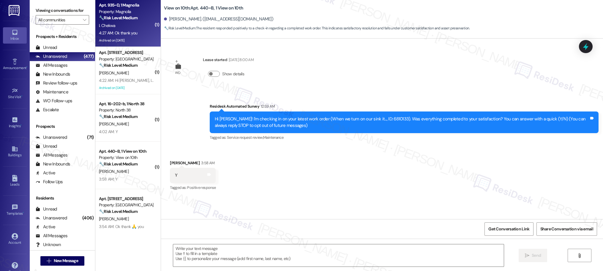
type textarea "Fetching suggested responses. Please feel free to read through the conversation…"
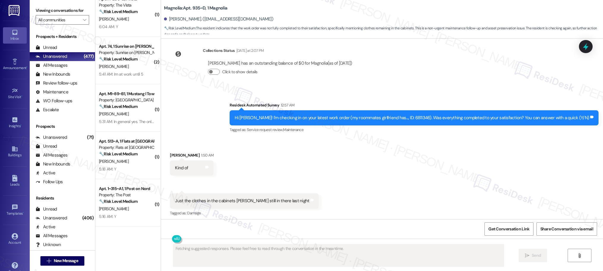
scroll to position [12300, 0]
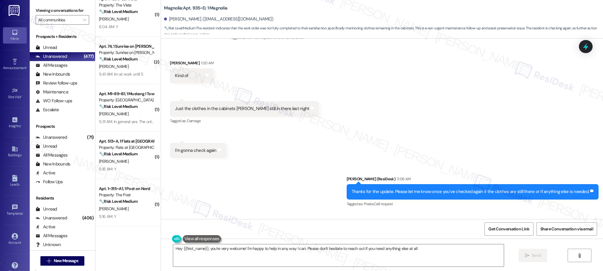
type textarea "Hey {{first_name}}, you're very welcome! I'm happy to help in any way I can. Pl…"
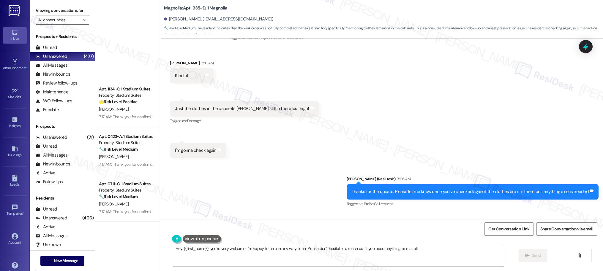
scroll to position [2146, 0]
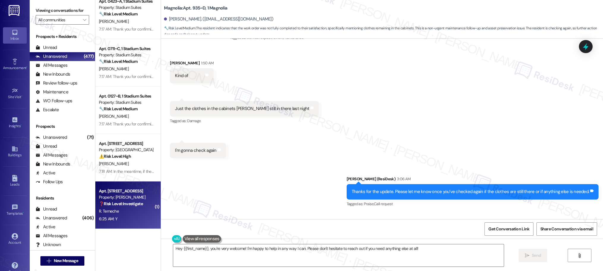
click at [122, 215] on div "R. Temeche" at bounding box center [126, 211] width 56 height 7
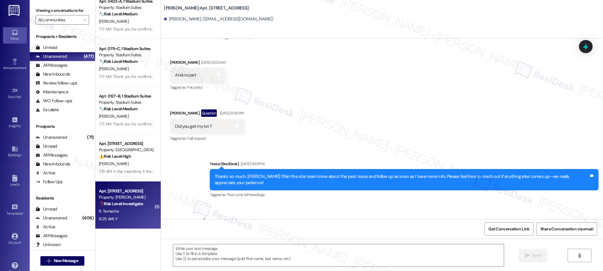
type textarea "Fetching suggested responses. Please feel free to read through the conversation…"
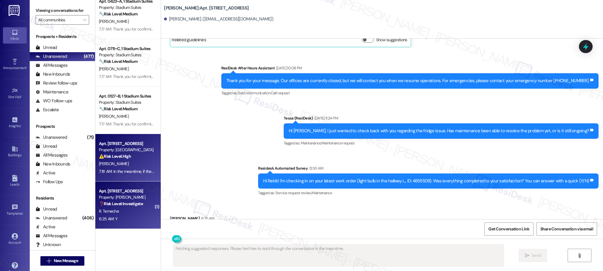
scroll to position [1402, 0]
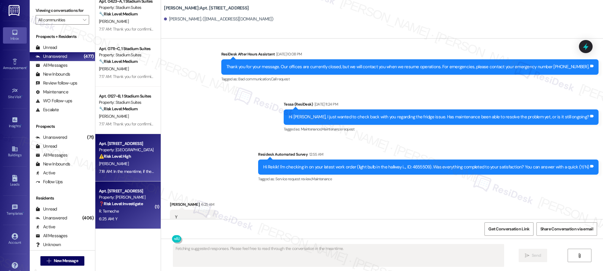
click at [119, 171] on div "7:18 AM: In the meantime, if there's anything else I can assist you with, let m…" at bounding box center [169, 171] width 140 height 5
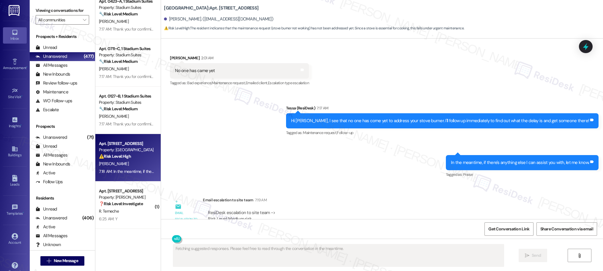
scroll to position [260, 0]
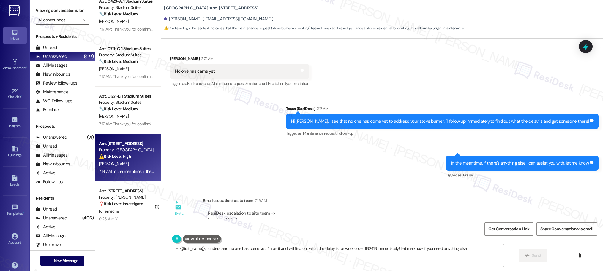
type textarea "Hi {{first_name}}, I understand no one has come yet. I'm on it and will find ou…"
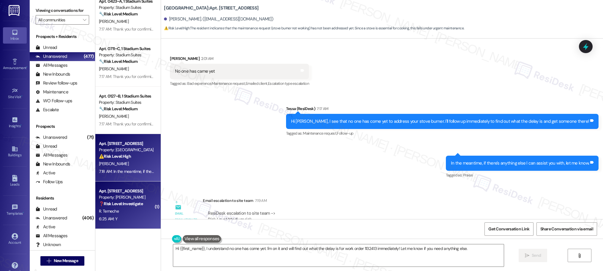
click at [124, 203] on strong "❓ Risk Level: Investigate" at bounding box center [121, 203] width 44 height 5
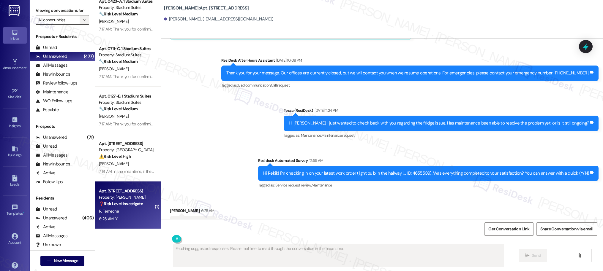
scroll to position [1402, 0]
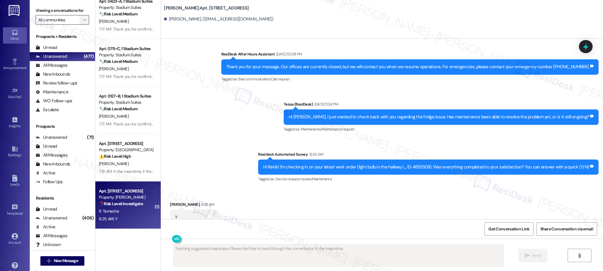
click at [83, 20] on icon "" at bounding box center [84, 20] width 3 height 5
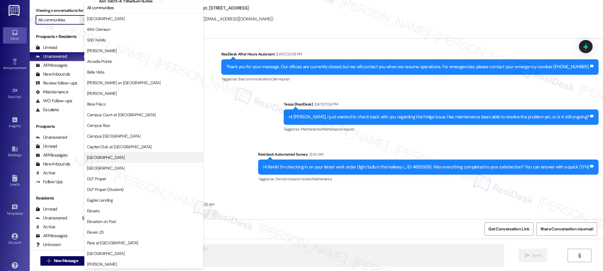
type textarea "Hi {{first_name}}, I"
click at [123, 159] on span "Crescent Ridge" at bounding box center [143, 158] width 113 height 6
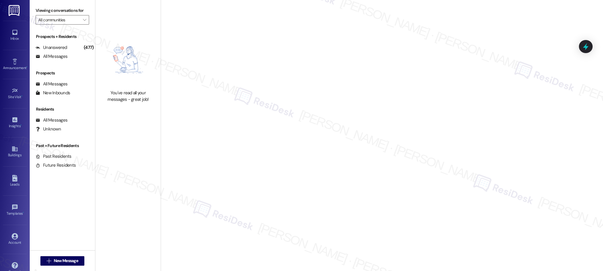
type input "Crescent Ridge"
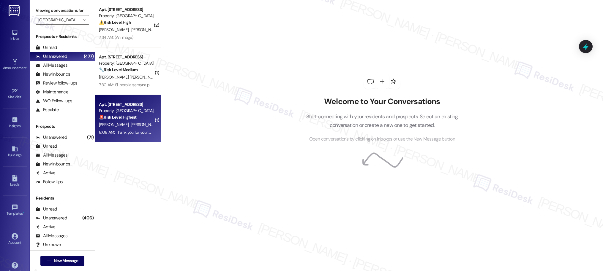
click at [143, 124] on div "J. Villegas I. Bizarron" at bounding box center [126, 124] width 56 height 7
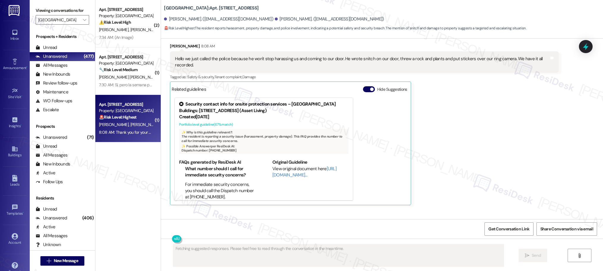
scroll to position [313, 0]
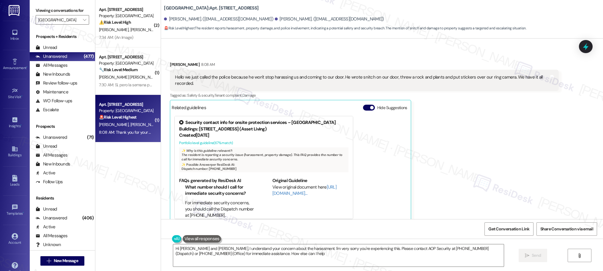
type textarea "Hi Ilse and Juan, I understand your concern about the harassment. I'm very sorr…"
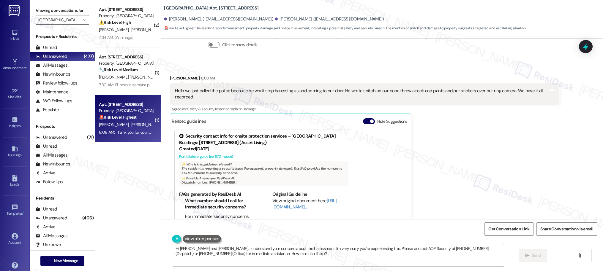
scroll to position [248, 0]
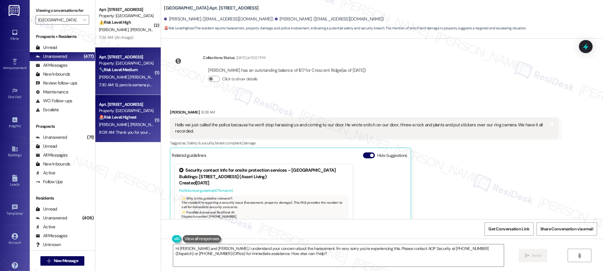
click at [127, 88] on div "7:30 AM: Si, pero la semana pasada fui para pedirles si me podían cambiar los q…" at bounding box center [126, 84] width 56 height 7
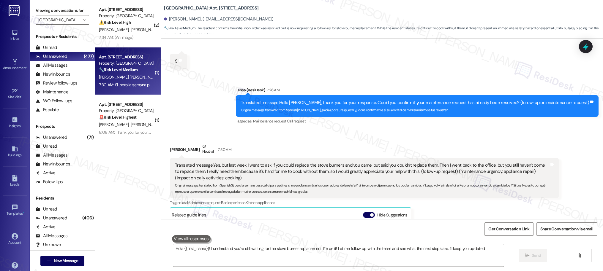
type textarea "Hola {{first_name}}! I understand you're still waiting for the stove burner rep…"
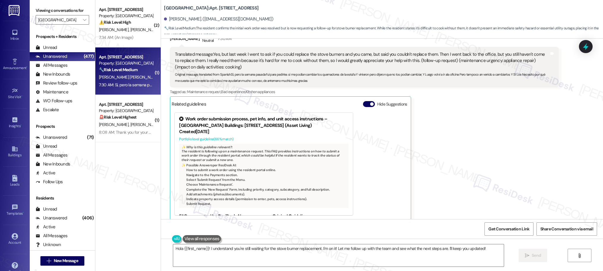
scroll to position [252, 0]
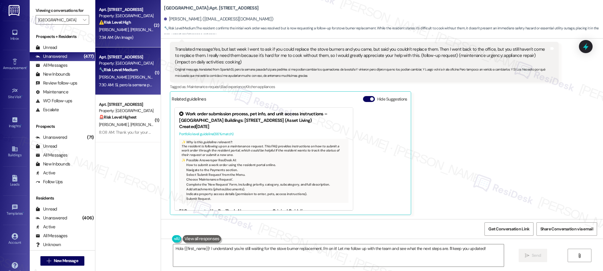
click at [120, 36] on div "7:34 AM: (An Image) 7:34 AM: (An Image)" at bounding box center [116, 37] width 34 height 5
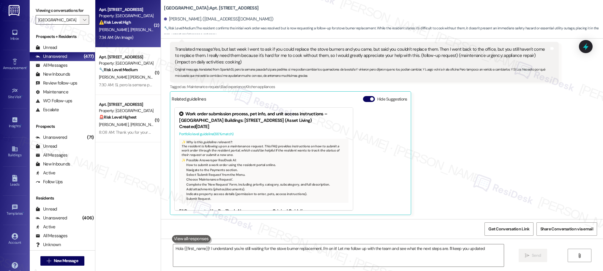
type textarea "Hola {{first_name}}! I understand you're still waiting for the stove burner rep…"
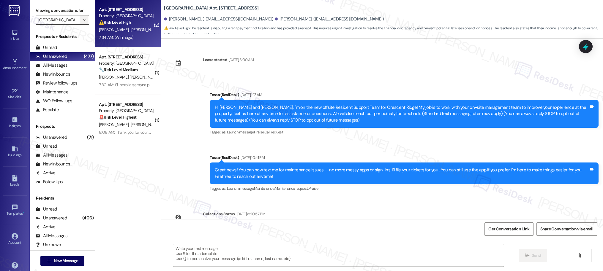
scroll to position [830, 0]
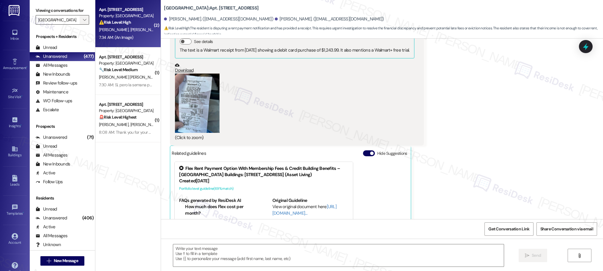
click at [83, 19] on icon "" at bounding box center [84, 20] width 3 height 5
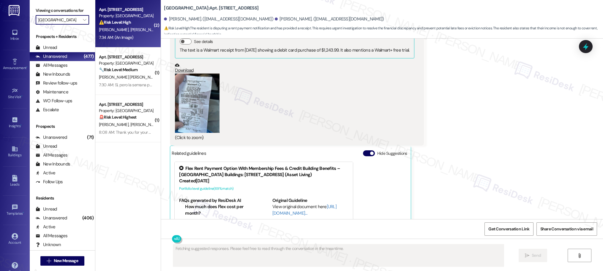
scroll to position [884, 0]
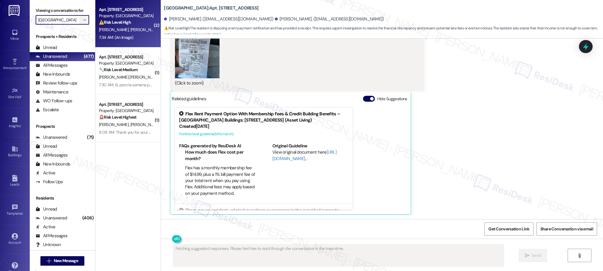
click at [82, 17] on span "" at bounding box center [85, 20] width 6 height 10
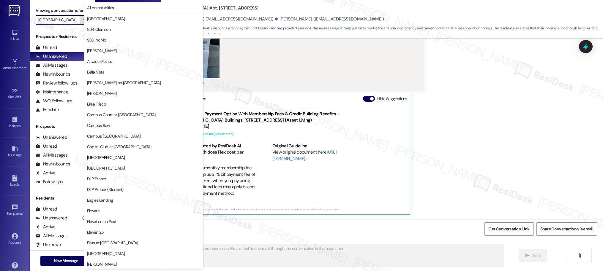
scroll to position [97, 0]
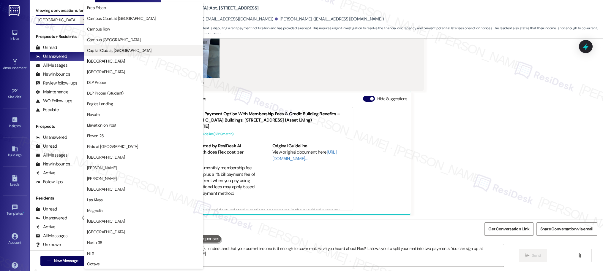
type textarea "Hi {{first_name}}, I understand that your current income isn't enough to cover …"
click at [105, 200] on span "Las Kivas" at bounding box center [143, 200] width 113 height 6
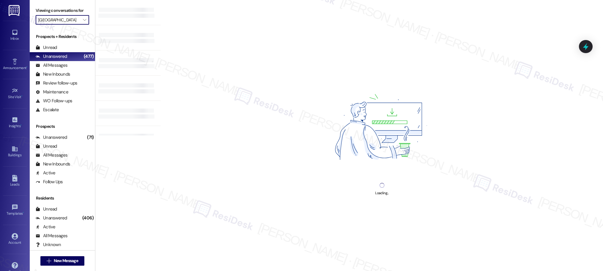
type input "Las Kivas"
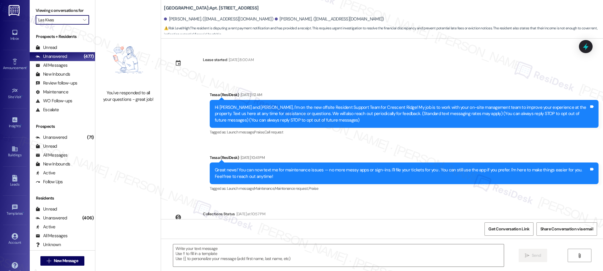
scroll to position [884, 0]
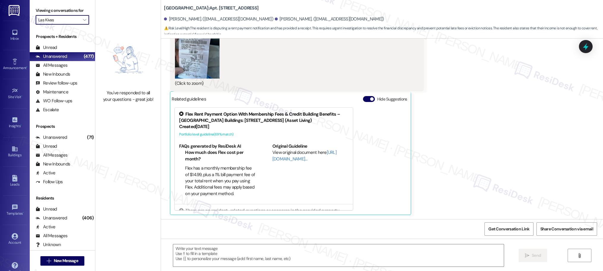
type textarea "Fetching suggested responses. Please feel free to read through the conversation…"
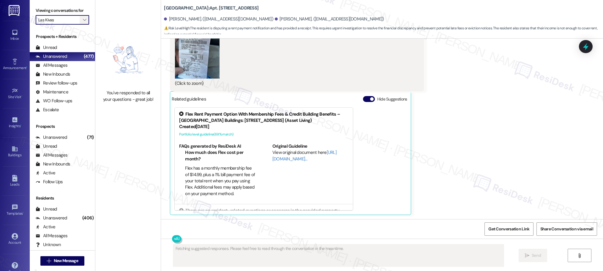
click at [83, 20] on icon "" at bounding box center [84, 20] width 3 height 5
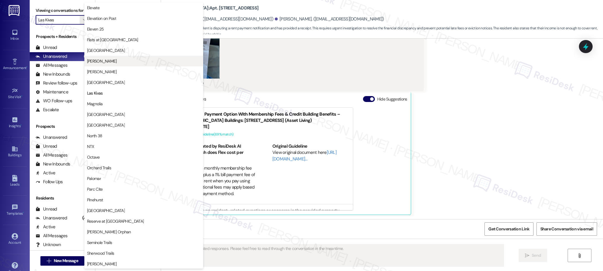
scroll to position [0, 0]
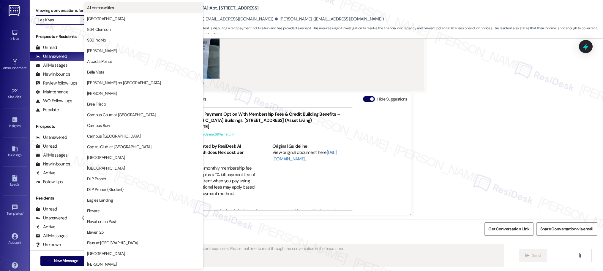
click at [106, 7] on span "All communities" at bounding box center [100, 8] width 27 height 6
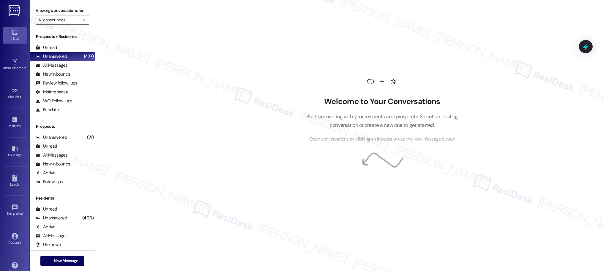
scroll to position [2146, 0]
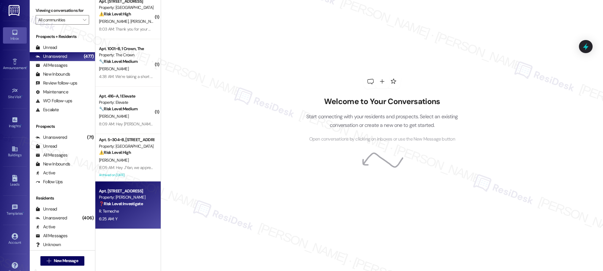
click at [124, 199] on div "Property: [PERSON_NAME]" at bounding box center [126, 197] width 55 height 6
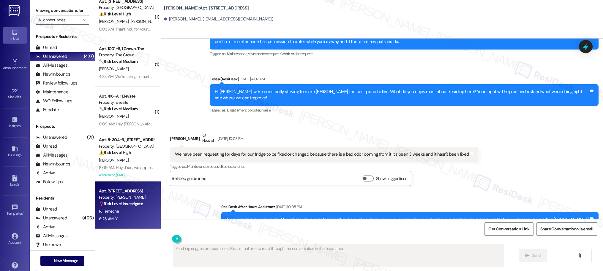
scroll to position [1249, 0]
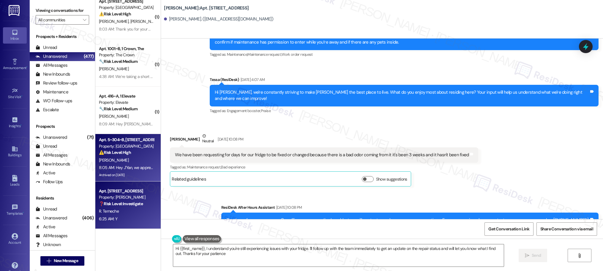
type textarea "Hi {{first_name}}, I understand you're still experiencing issues with your frid…"
click at [105, 157] on div "J. Jackson" at bounding box center [126, 160] width 56 height 7
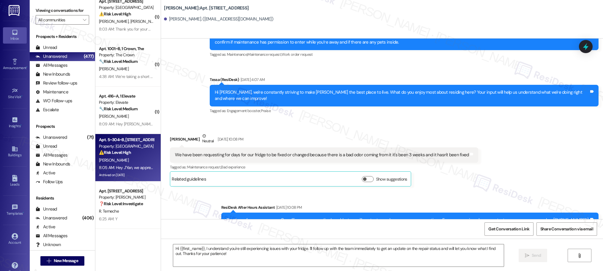
type textarea "Fetching suggested responses. Please feel free to read through the conversation…"
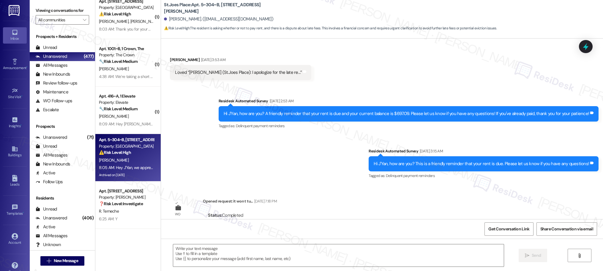
type textarea "Fetching suggested responses. Please feel free to read through the conversation…"
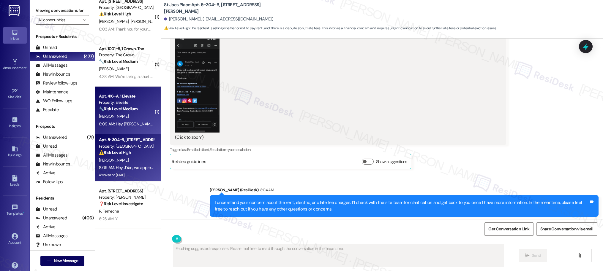
scroll to position [3170, 0]
click at [132, 103] on div "Property: Elevate" at bounding box center [126, 102] width 55 height 6
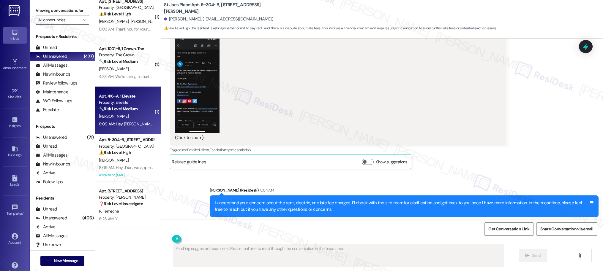
scroll to position [741, 0]
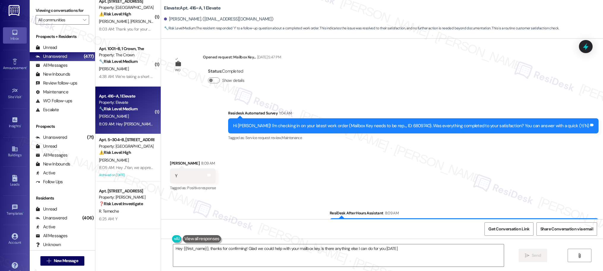
type textarea "Hey {{first_name}}, thanks for confirming! Glad we could help with your mailbox…"
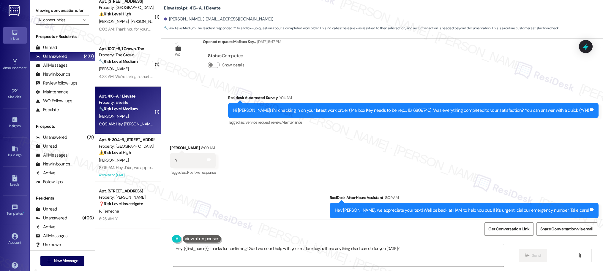
click at [270, 252] on textarea "Hey {{first_name}}, thanks for confirming! Glad we could help with your mailbox…" at bounding box center [338, 256] width 331 height 22
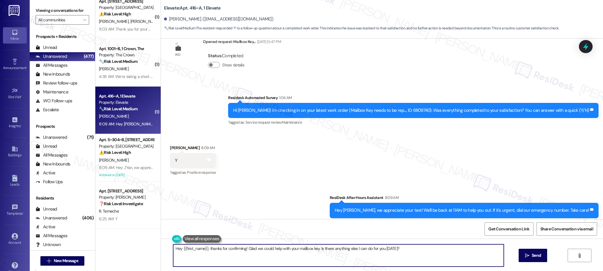
click at [270, 252] on textarea "Hey {{first_name}}, thanks for confirming! Glad we could help with your mailbox…" at bounding box center [338, 256] width 331 height 22
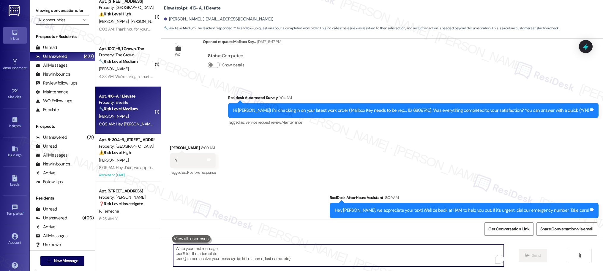
paste textarea "We’re glad everything went well with your work order! Let us know if there’s an…"
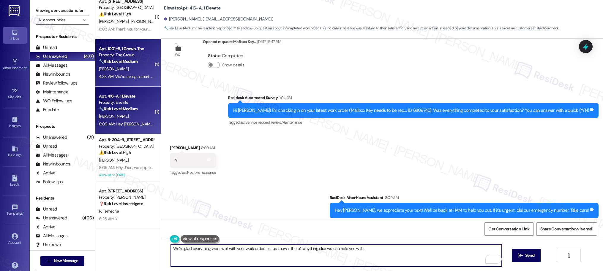
type textarea "We’re glad everything went well with your work order! Let us know if there’s an…"
click at [132, 51] on div "Apt. 1001~B, 1 Crown, The" at bounding box center [126, 49] width 55 height 6
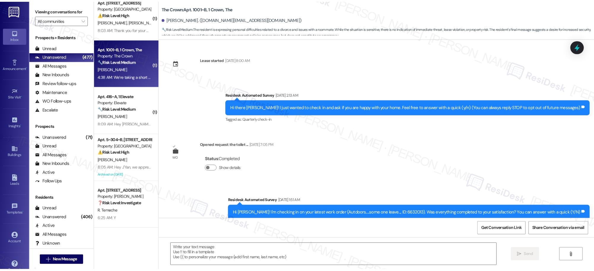
scroll to position [4248, 0]
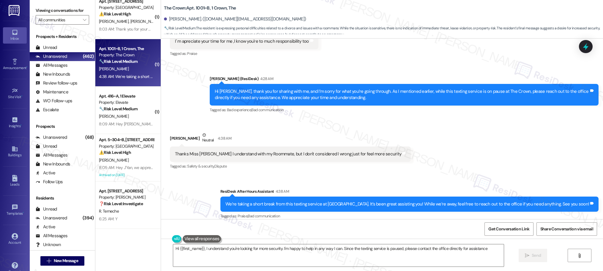
type textarea "Hi {{first_name}}, I understand you're looking for more security. I'm happy to …"
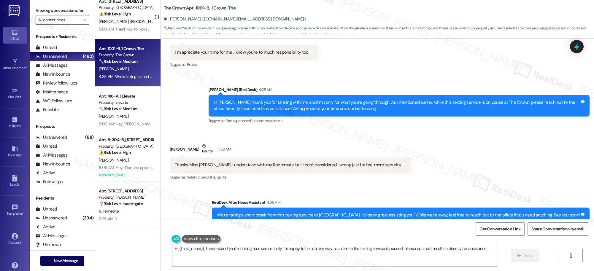
scroll to position [4238, 0]
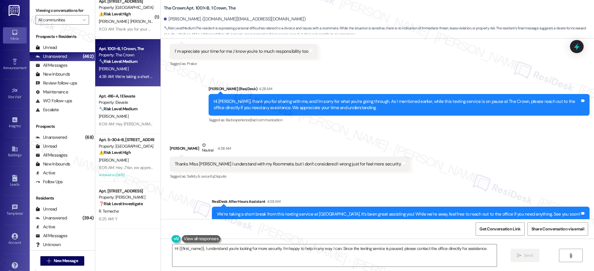
drag, startPoint x: 126, startPoint y: 108, endPoint x: 187, endPoint y: 68, distance: 72.4
click at [126, 107] on strong "🔧 Risk Level: Medium" at bounding box center [118, 108] width 39 height 5
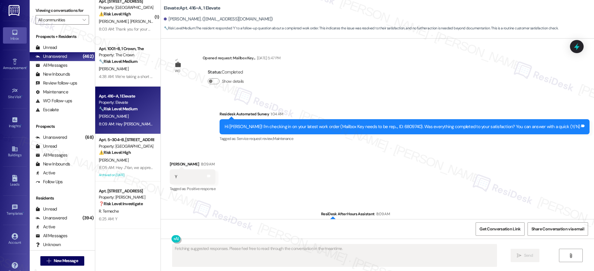
scroll to position [696, 0]
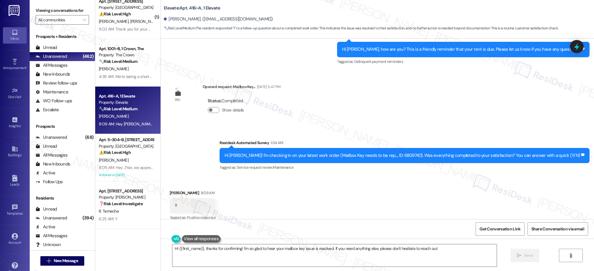
type textarea "Hi {{first_name}}, thanks for confirming! I'm so glad to hear your mailbox key …"
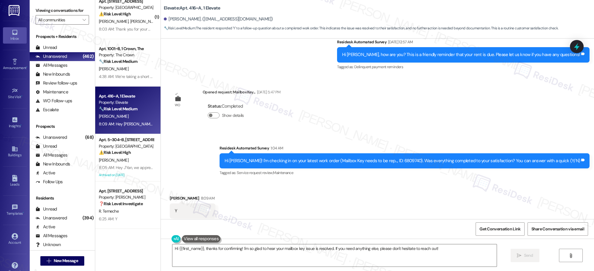
scroll to position [690, 0]
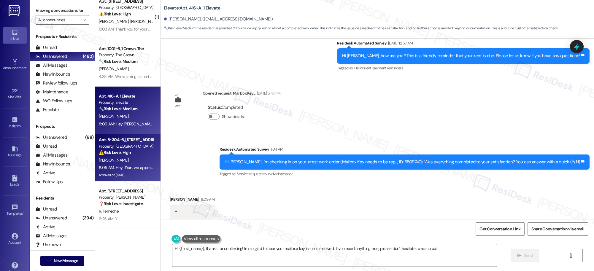
click at [127, 156] on div "Apt. 5~304~B, 1 St Joe Place Property: St.Joes Place ⚠️ Risk Level: High The re…" at bounding box center [126, 146] width 56 height 20
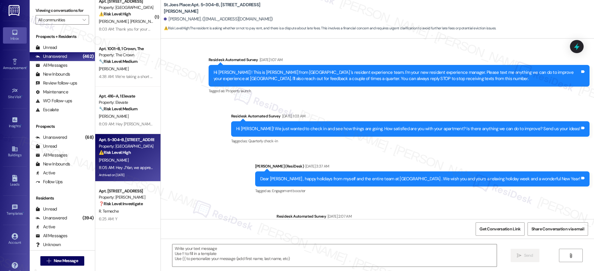
scroll to position [3330, 0]
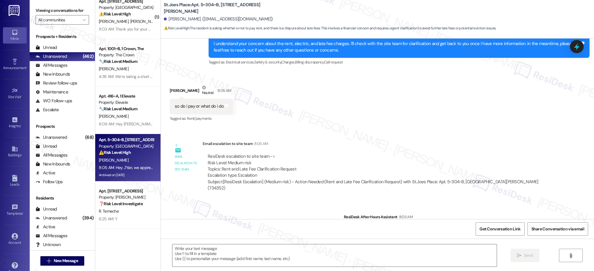
type textarea "Fetching suggested responses. Please feel free to read through the conversation…"
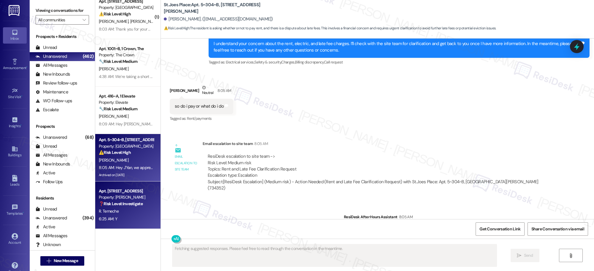
click at [140, 197] on div "Property: [PERSON_NAME]" at bounding box center [126, 197] width 55 height 6
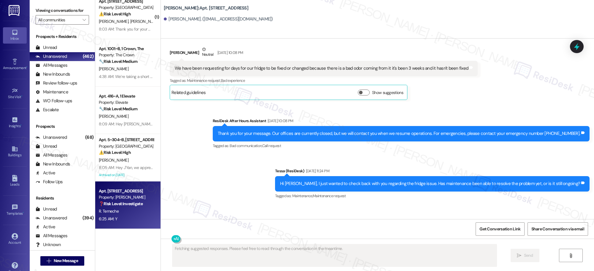
scroll to position [1415, 0]
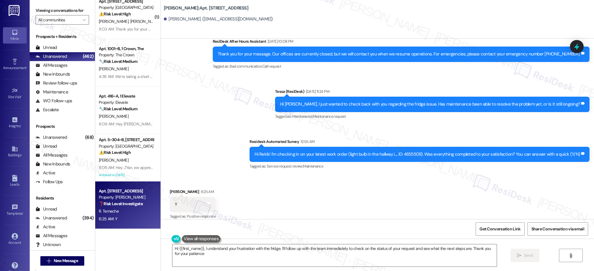
type textarea "Hi {{first_name}}, I understand your frustration with the fridge. I'll follow u…"
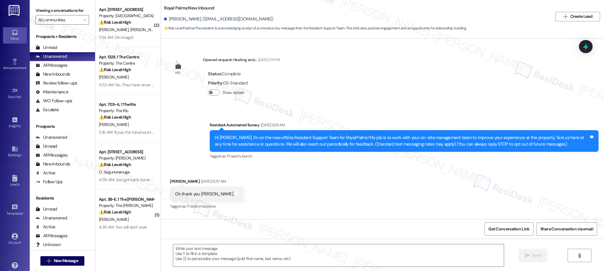
type textarea "Fetching suggested responses. Please feel free to read through the conversation…"
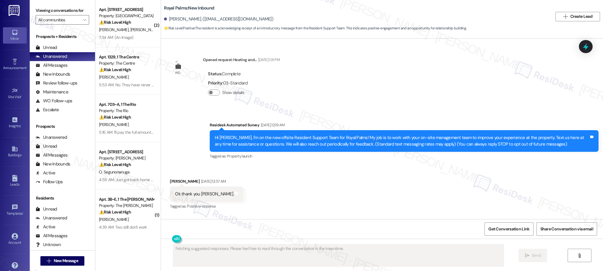
scroll to position [112, 0]
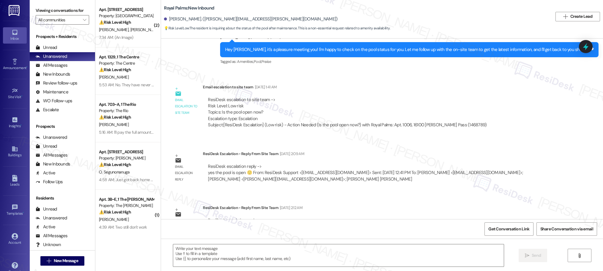
type textarea "Fetching suggested responses. Please feel free to read through the conversation…"
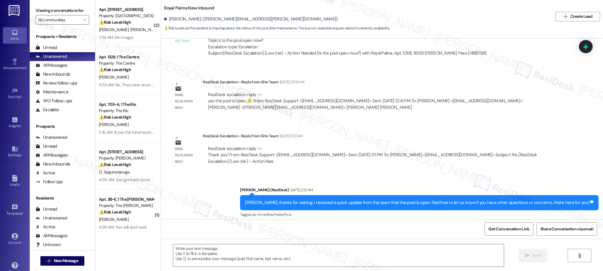
scroll to position [362, 0]
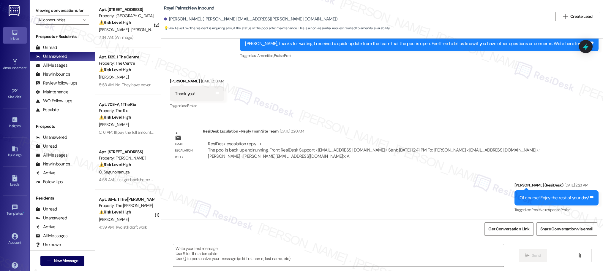
click at [284, 252] on textarea at bounding box center [338, 256] width 331 height 22
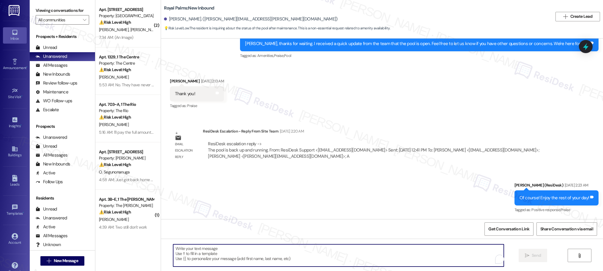
type textarea "k"
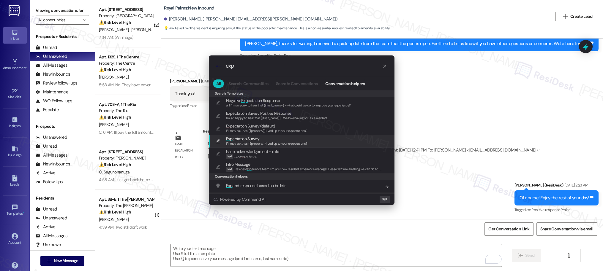
type input "exp"
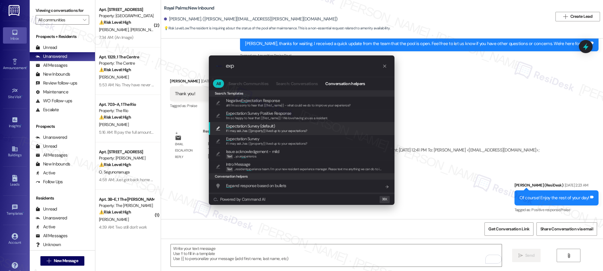
click at [249, 130] on span "If I may ask...has {{property}} lived up to your expectations?" at bounding box center [266, 131] width 81 height 4
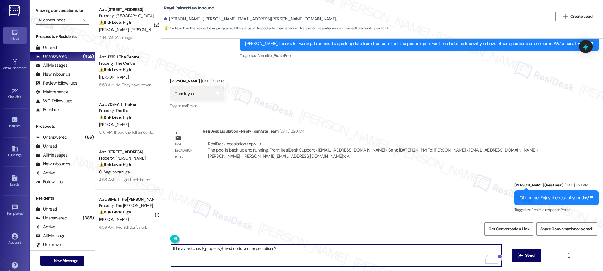
click at [203, 259] on textarea "If I may ask...has {{property}} lived up to your expectations?" at bounding box center [336, 256] width 331 height 22
click at [205, 250] on textarea "If I may ask...has {{property}} lived up to your expectations?" at bounding box center [336, 256] width 331 height 22
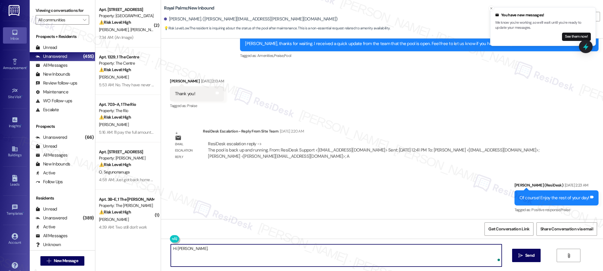
paste textarea "I hope you’re doing well! Just wanted to follow up on our previous conversation…"
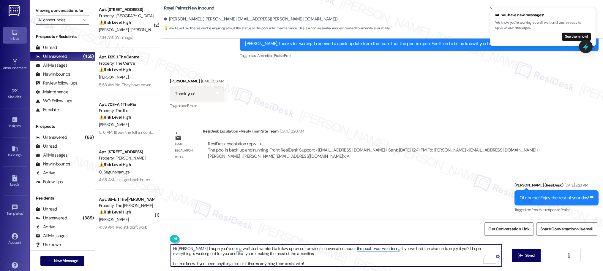
click at [310, 257] on textarea "Hi Christina. I hope you’re doing well! Just wanted to follow up on our previou…" at bounding box center [336, 256] width 331 height 22
drag, startPoint x: 258, startPoint y: 249, endPoint x: 317, endPoint y: 265, distance: 61.8
click at [317, 265] on textarea "Hi Christina. I hope you’re doing well! Just wanted to follow up on our previou…" at bounding box center [336, 256] width 331 height 22
paste textarea "to check in after our last chat about the pool—have you had a chance to enjoy i…"
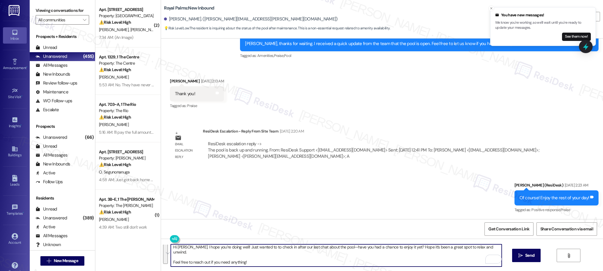
scroll to position [0, 0]
click at [260, 250] on textarea "Hi Christina. I hope you’re doing well! Just wanted to to check in after our la…" at bounding box center [336, 256] width 331 height 22
click at [312, 258] on textarea "Hi Christina. I hope you’re doing well! Just wanted to check in after our last …" at bounding box center [336, 256] width 331 height 22
type textarea "Hi Christina. I hope you’re doing well! Just wanted to check in after our last …"
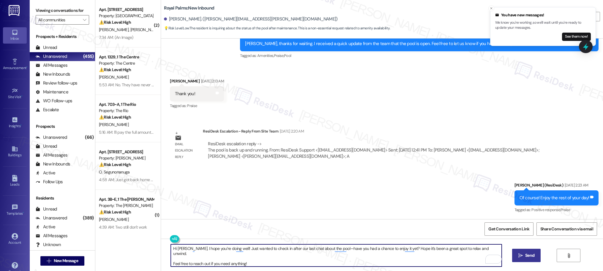
click at [524, 259] on button " Send" at bounding box center [526, 255] width 29 height 13
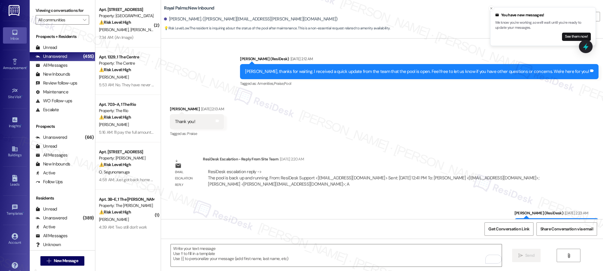
scroll to position [362, 0]
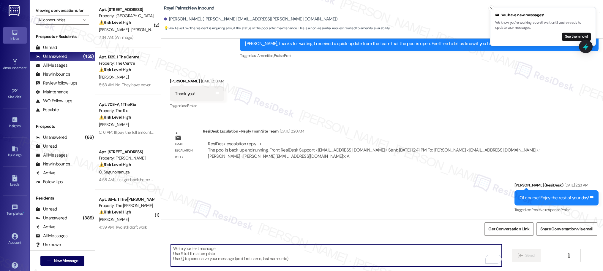
click at [217, 260] on textarea "To enrich screen reader interactions, please activate Accessibility in Grammarl…" at bounding box center [336, 256] width 331 height 22
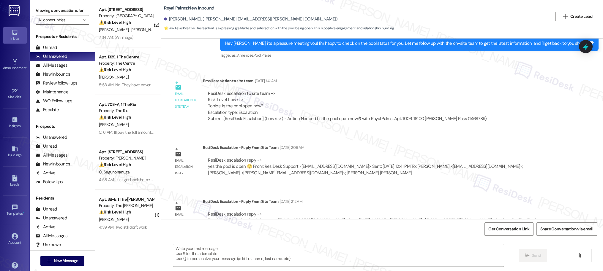
type textarea "Fetching suggested responses. Please feel free to read through the conversation…"
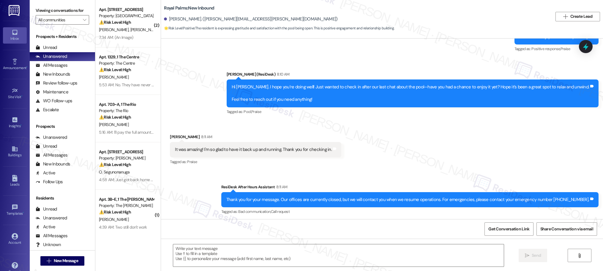
scroll to position [525, 0]
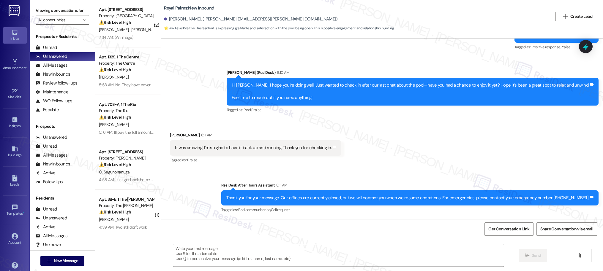
click at [309, 251] on textarea at bounding box center [338, 256] width 331 height 22
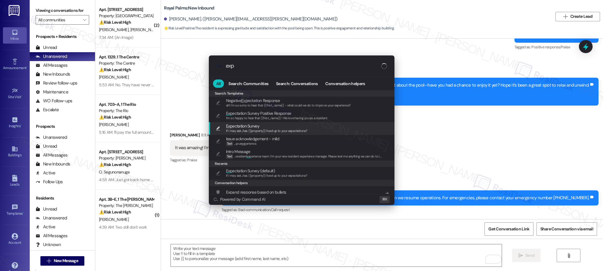
type input "exp"
click at [262, 131] on span "If I may ask...has {{property}} lived up to your expectations?" at bounding box center [266, 131] width 81 height 4
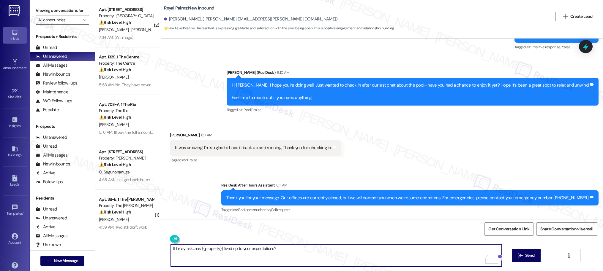
click at [171, 249] on textarea "If I may ask...has {{property}} lived up to your expectations?" at bounding box center [336, 256] width 331 height 22
drag, startPoint x: 217, startPoint y: 251, endPoint x: 218, endPoint y: 255, distance: 4.3
click at [217, 251] on textarea "That's great to hear! If I may ask...has {{property}} lived up to your expectat…" at bounding box center [336, 256] width 331 height 22
type textarea "That's great to hear! If I may also ask...has {{property}} lived up to your exp…"
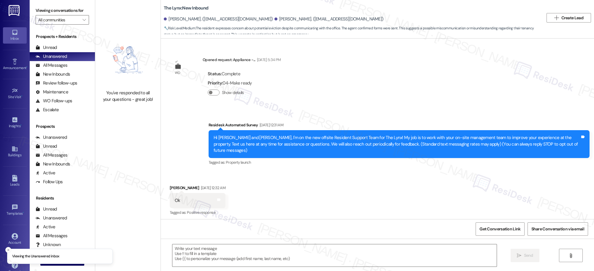
scroll to position [48, 0]
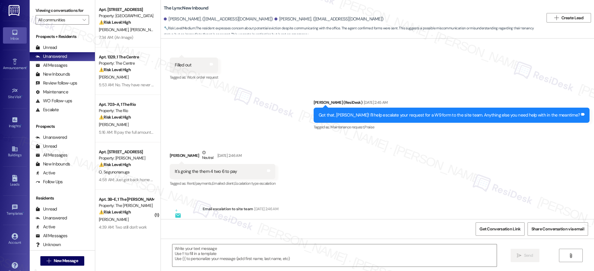
type textarea "Fetching suggested responses. Please feel free to read through the conversation…"
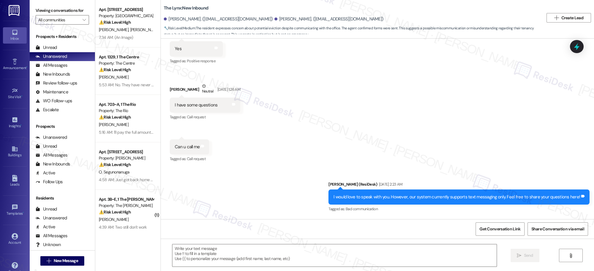
scroll to position [0, 0]
